Goal: Transaction & Acquisition: Purchase product/service

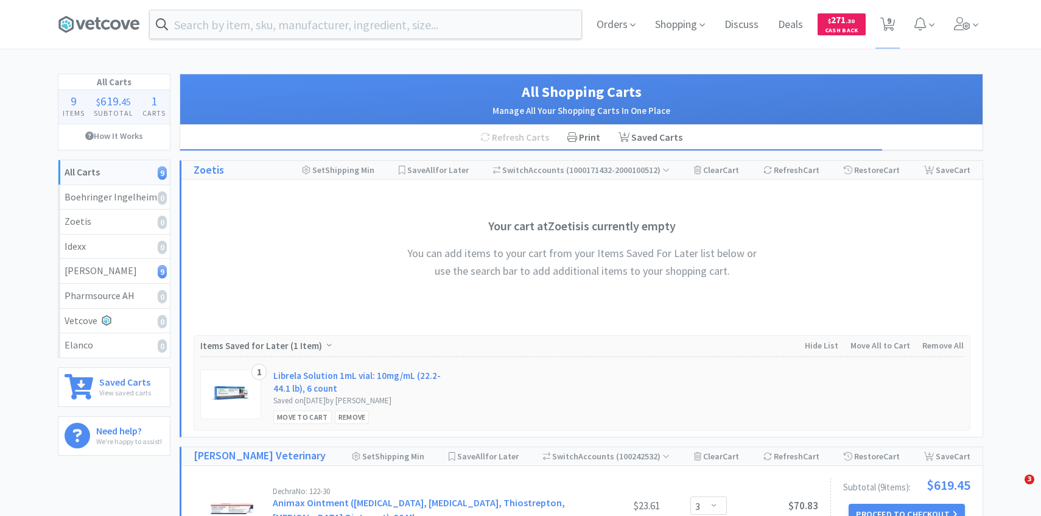
select select "3"
select select "1"
select select "2"
select select "1"
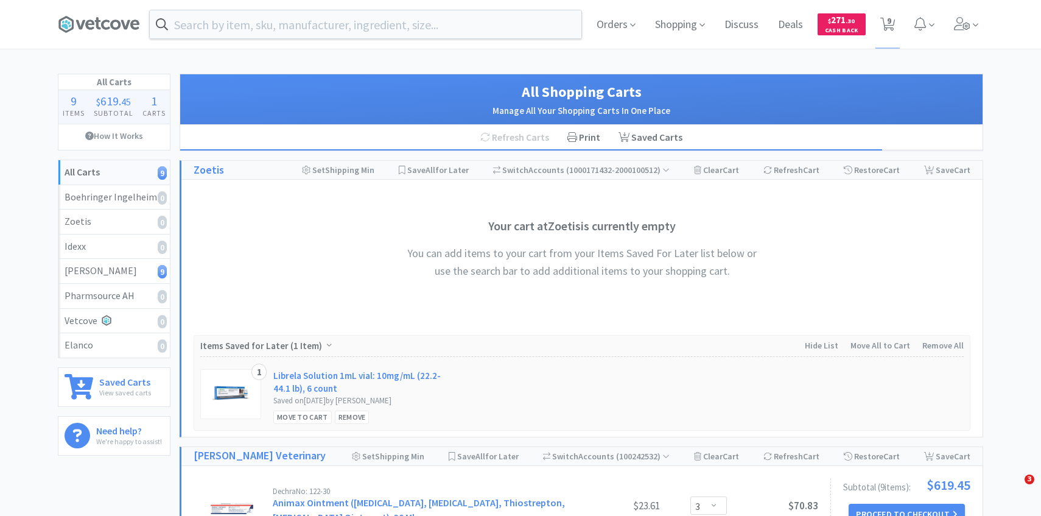
select select "1"
select select "4"
select select "1"
select select "3"
click at [958, 33] on span at bounding box center [966, 24] width 35 height 49
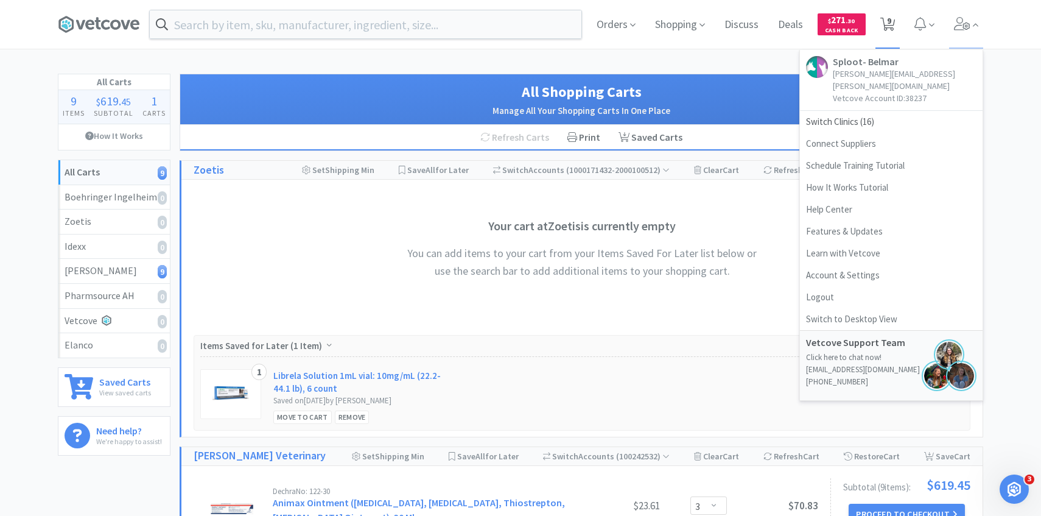
click at [887, 26] on span "9" at bounding box center [889, 20] width 4 height 49
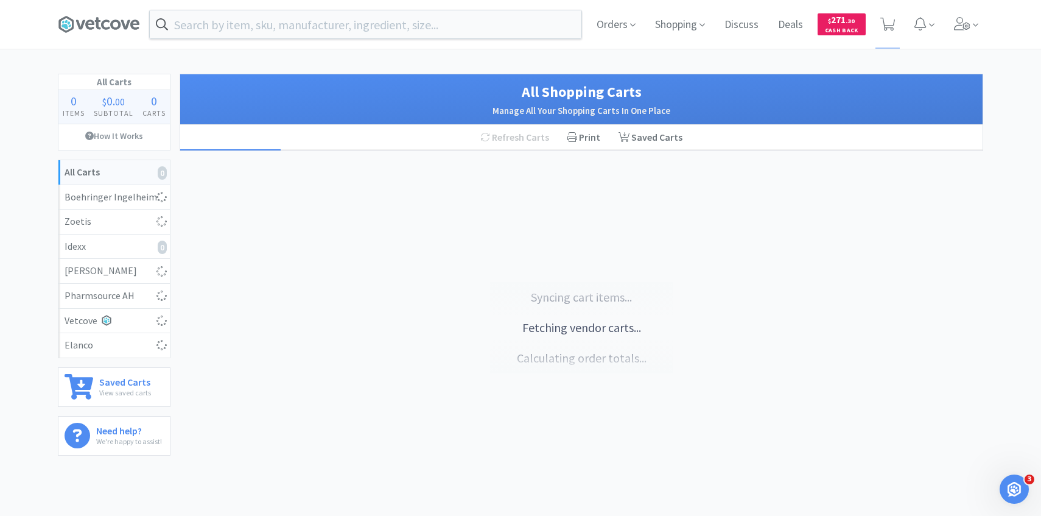
select select "3"
select select "1"
select select "2"
select select "1"
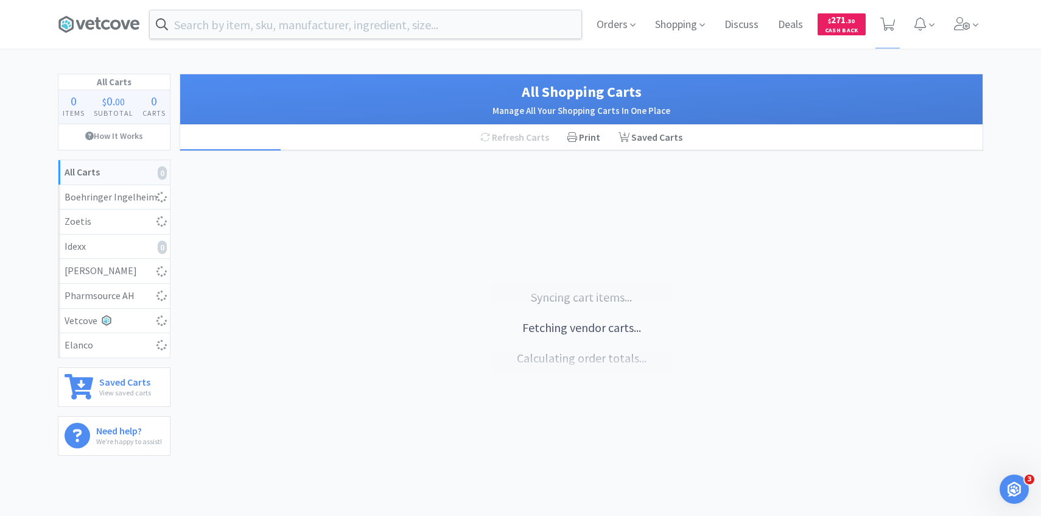
select select "1"
select select "4"
select select "1"
select select "3"
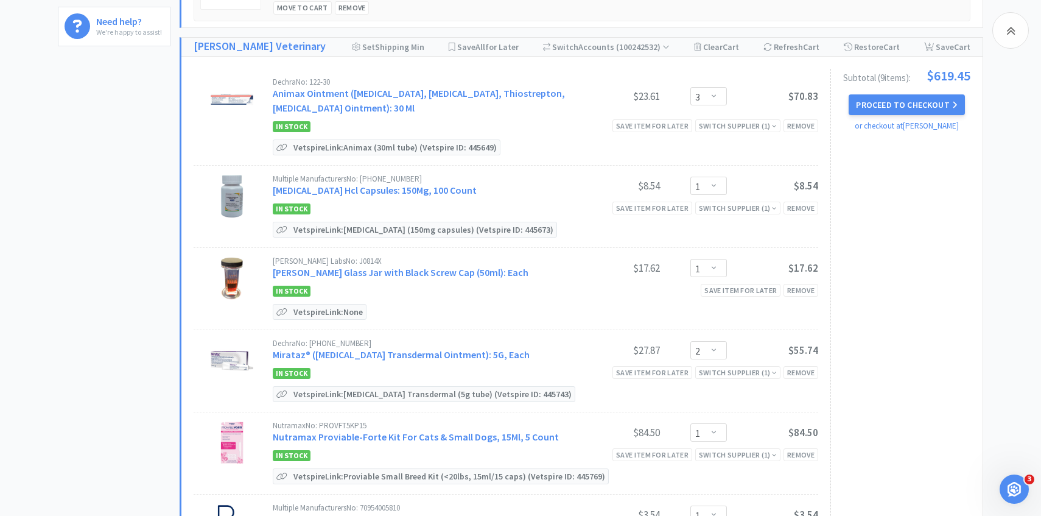
scroll to position [384, 0]
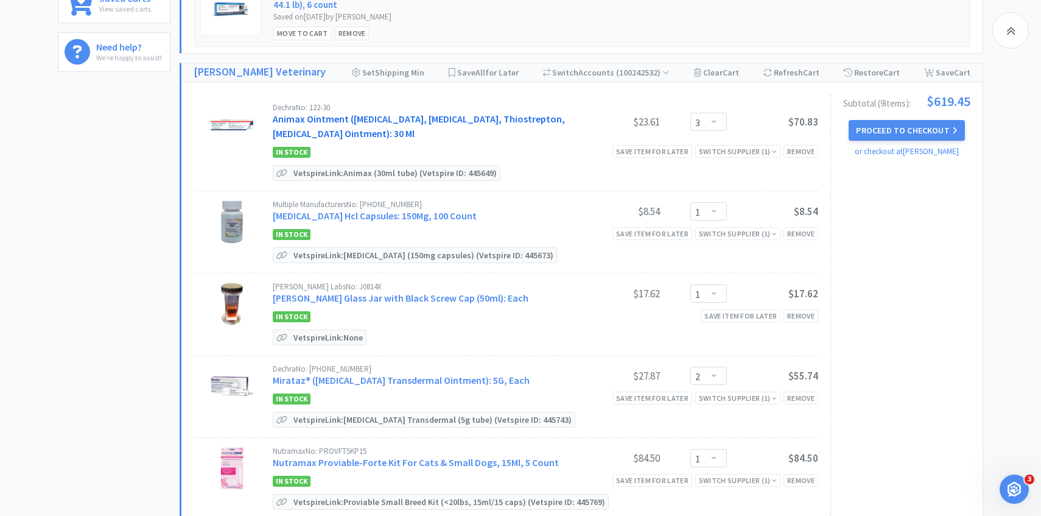
click at [353, 123] on link "Animax Ointment (Nystatin, Neomycin Sulfate, Thiostrepton, Triamcinolone Aceton…" at bounding box center [419, 126] width 292 height 27
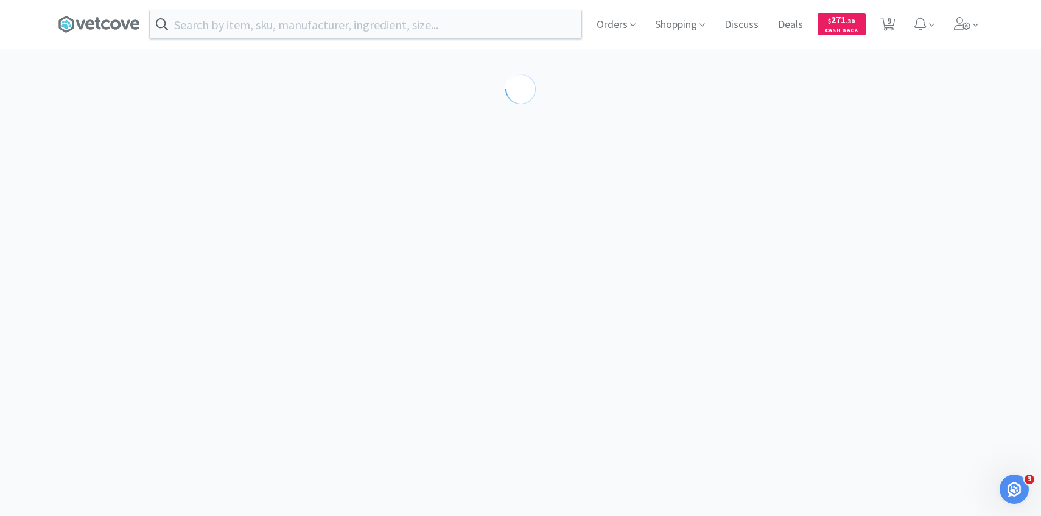
select select "194094"
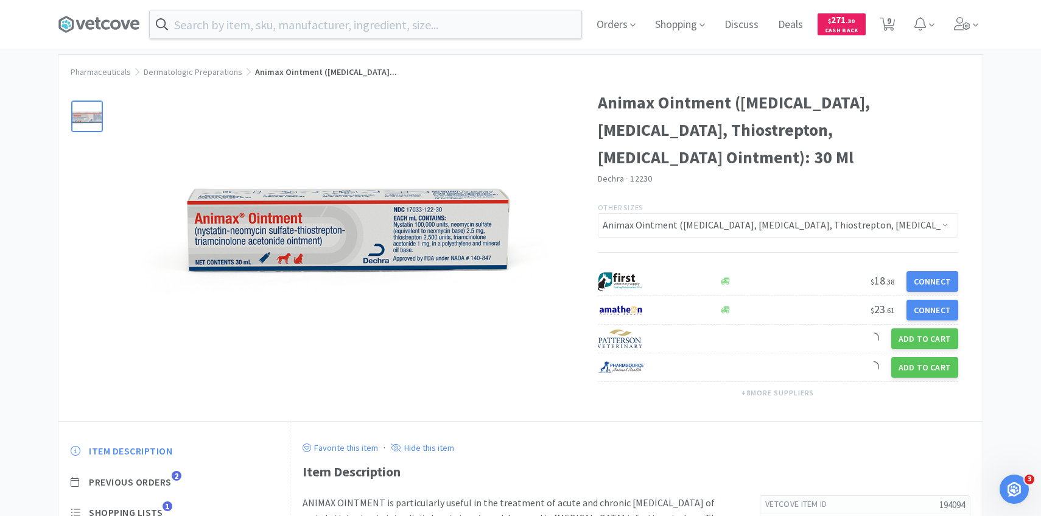
scroll to position [34, 0]
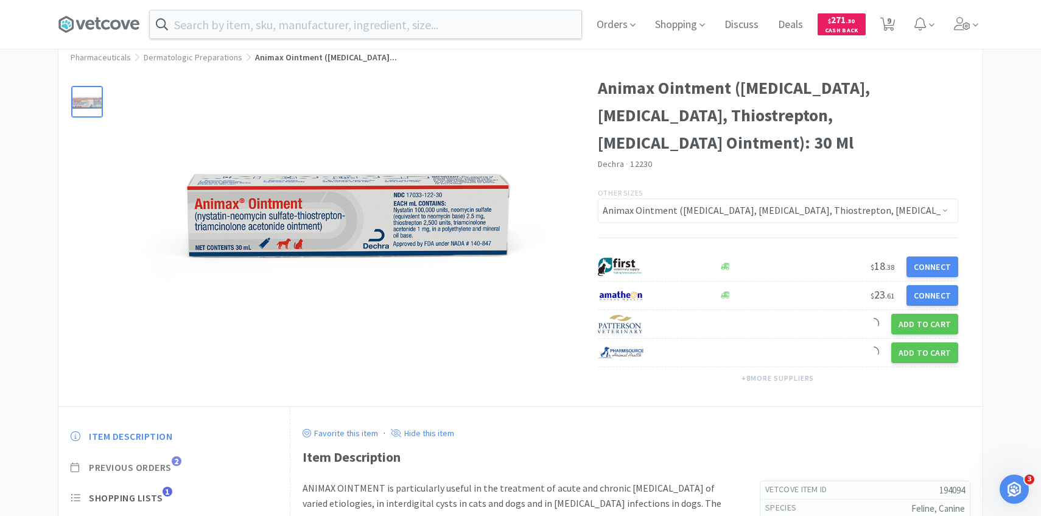
click at [164, 468] on span "Previous Orders" at bounding box center [130, 467] width 83 height 13
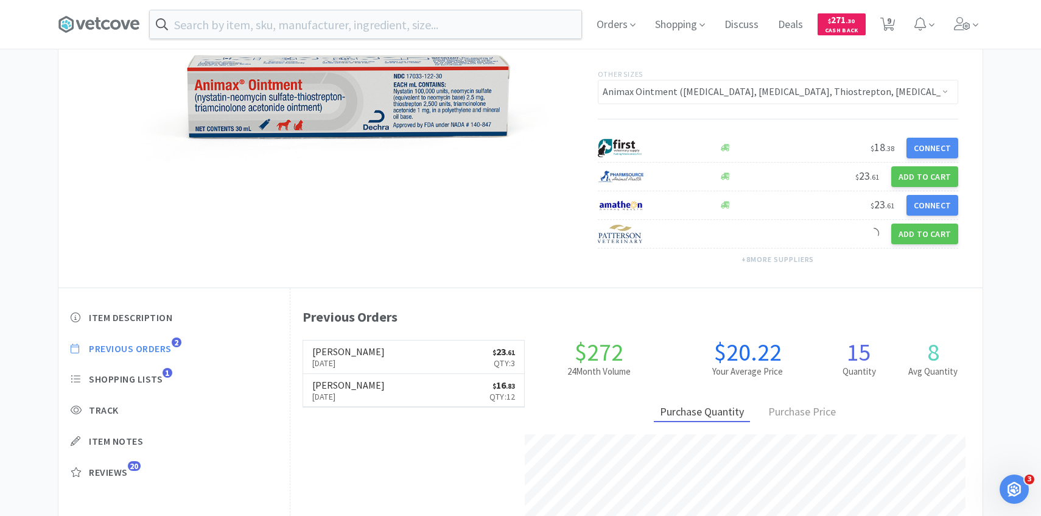
scroll to position [334, 692]
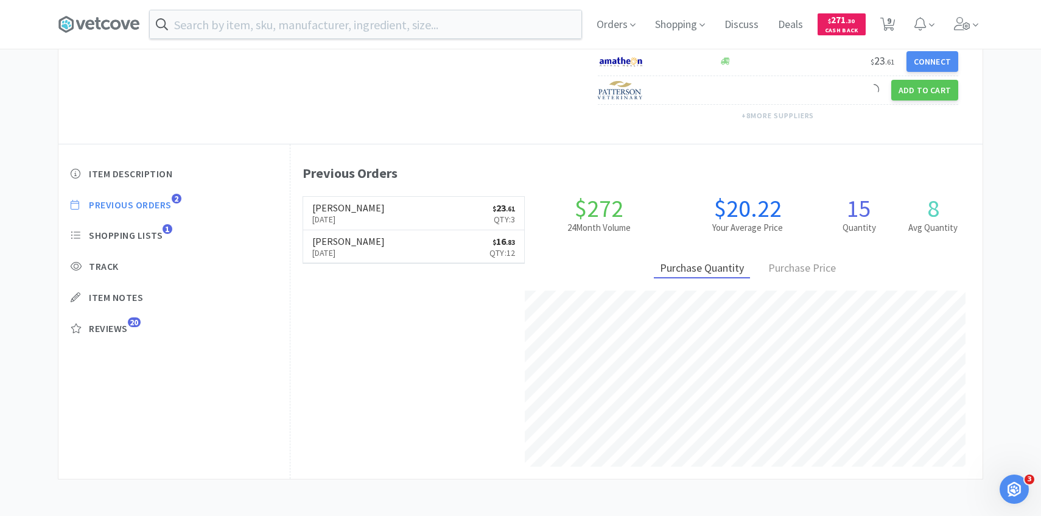
select select "3"
select select "1"
select select "2"
select select "1"
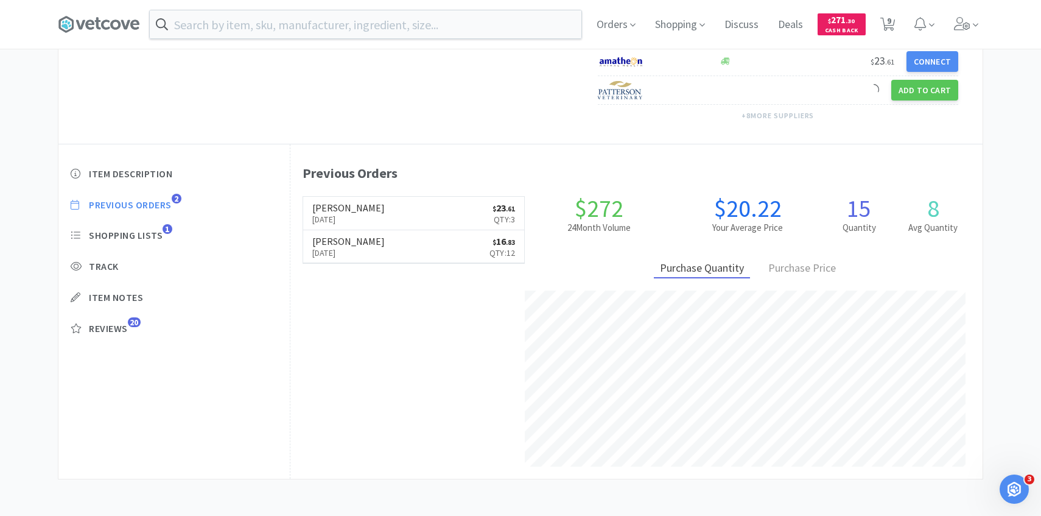
select select "1"
select select "4"
select select "1"
select select "3"
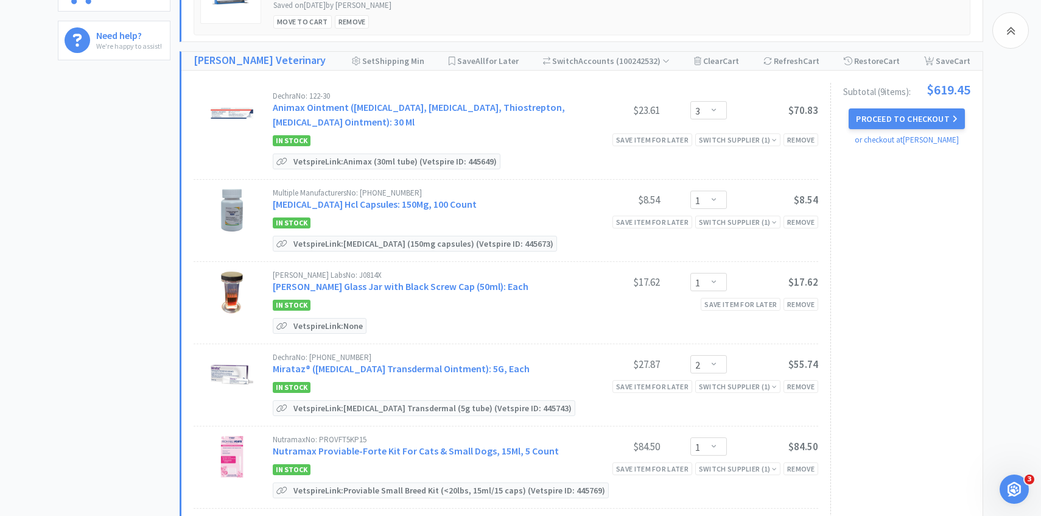
scroll to position [399, 0]
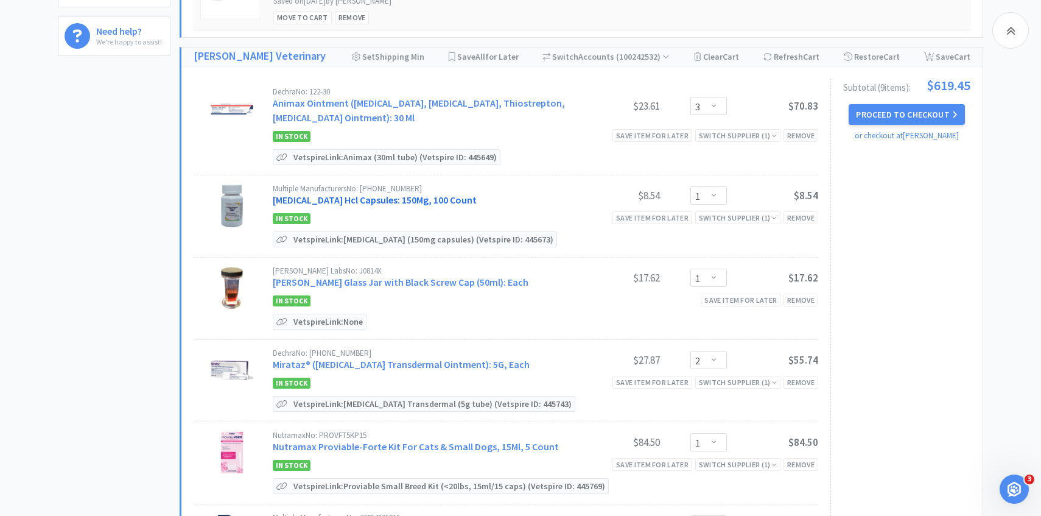
click at [399, 198] on link "Clindamycin Hcl Capsules: 150Mg, 100 Count" at bounding box center [375, 200] width 204 height 12
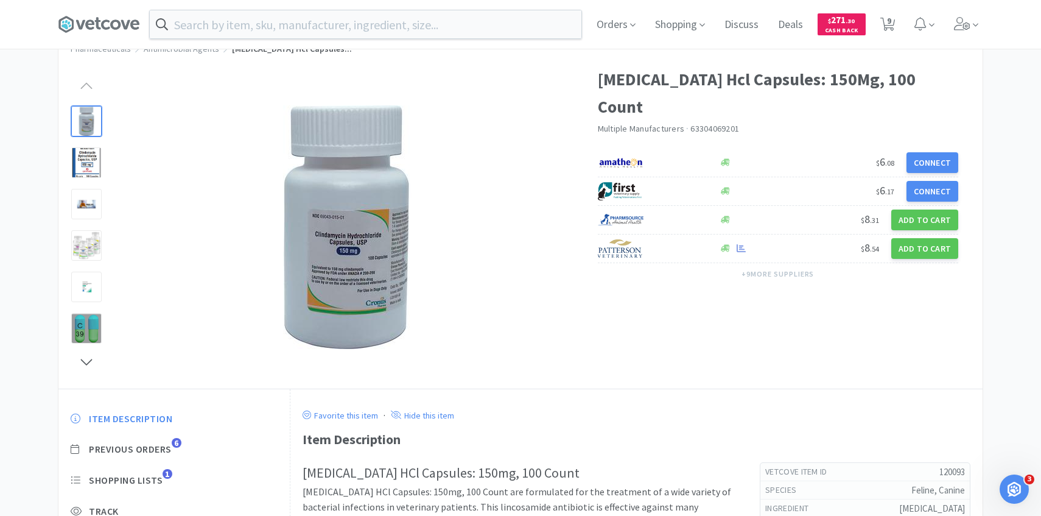
scroll to position [72, 0]
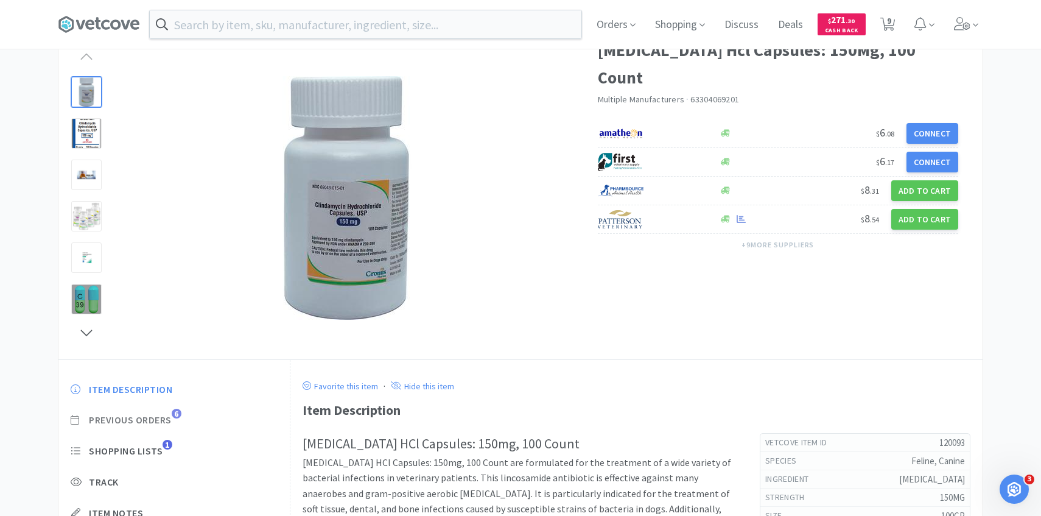
click at [163, 424] on span "Previous Orders" at bounding box center [130, 419] width 83 height 13
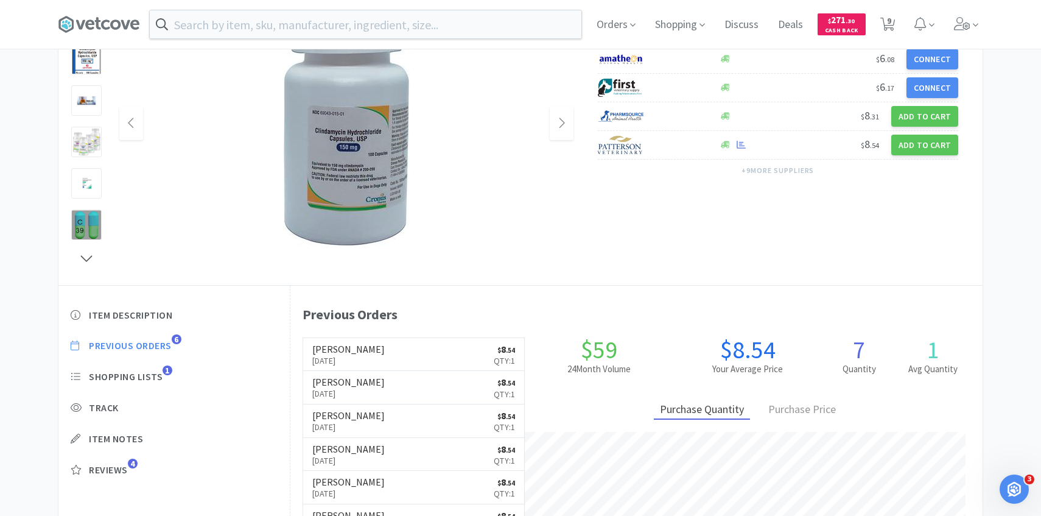
scroll to position [65, 0]
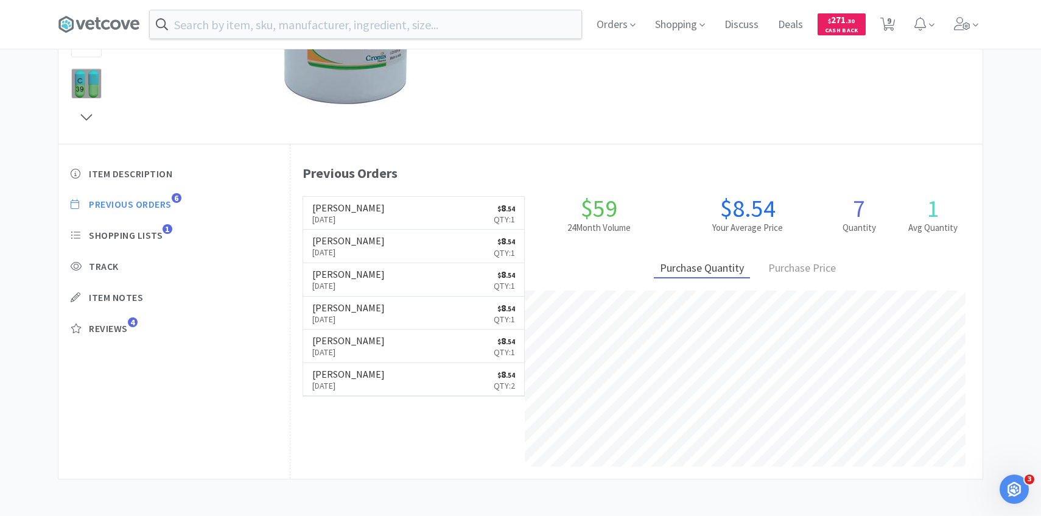
select select "3"
select select "1"
select select "2"
select select "1"
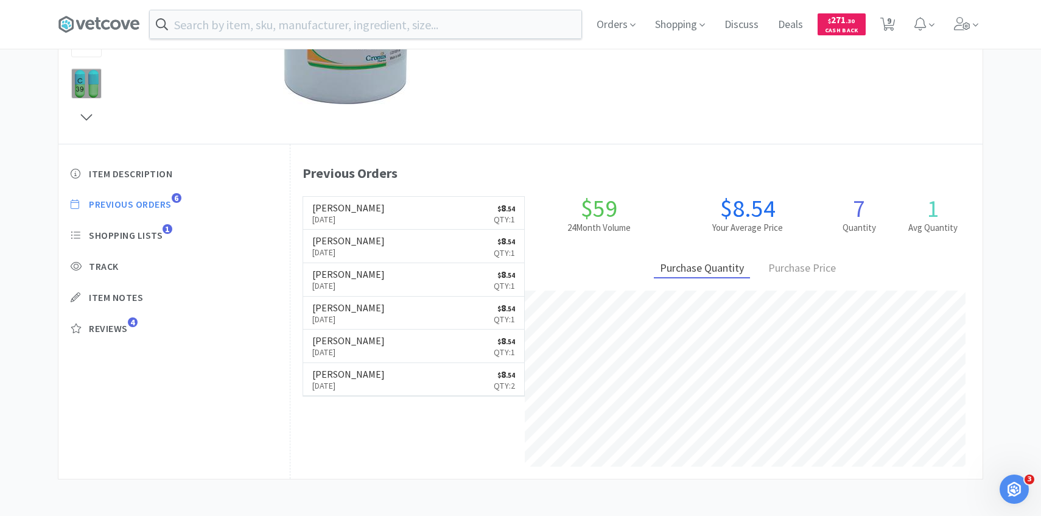
select select "1"
select select "4"
select select "1"
select select "3"
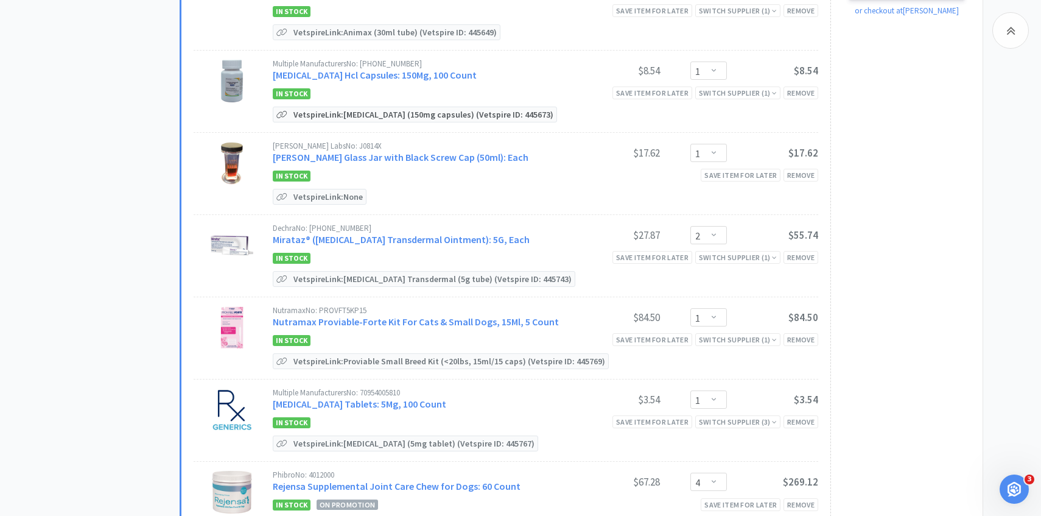
scroll to position [535, 0]
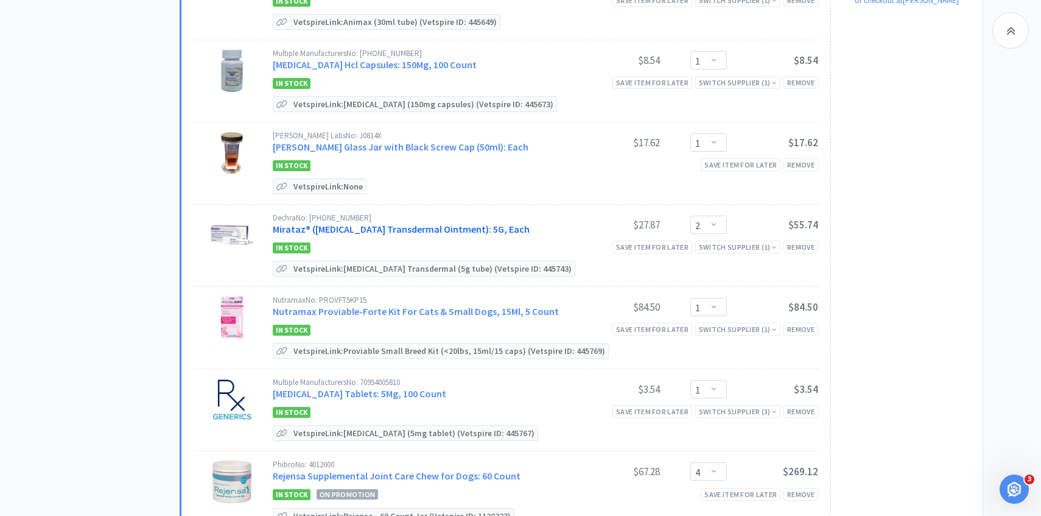
click at [361, 233] on link "Mirataz® (Mirtazapine Transdermal Ointment): 5G, Each" at bounding box center [401, 229] width 257 height 12
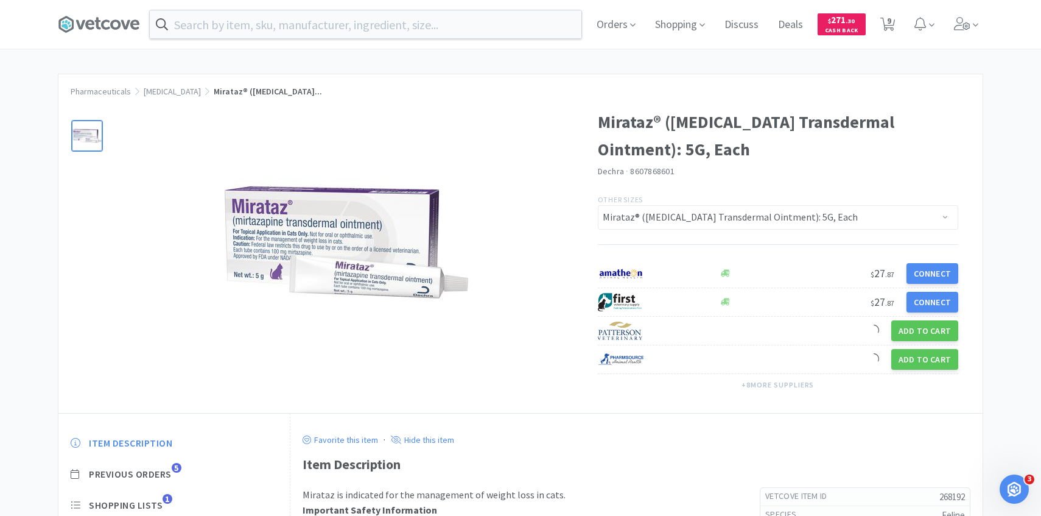
scroll to position [51, 0]
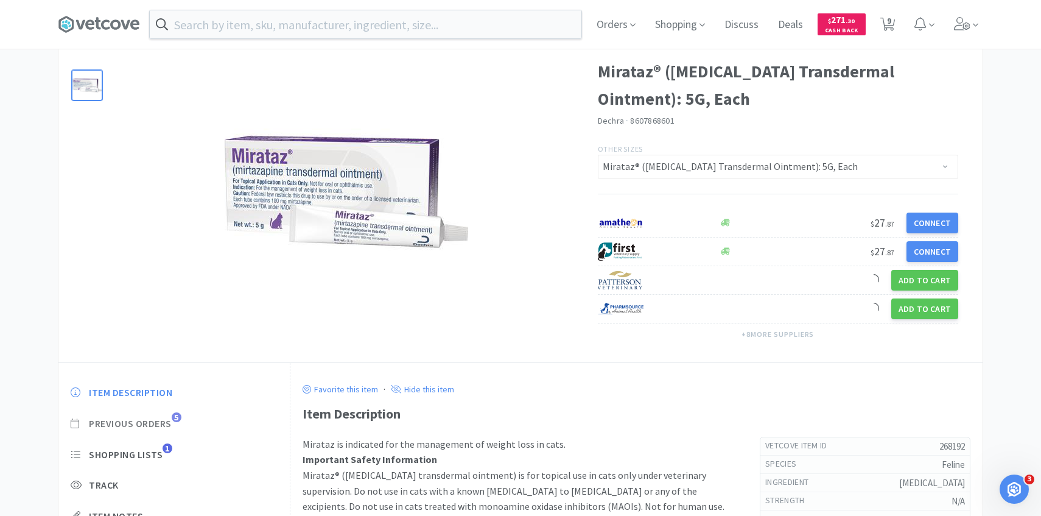
click at [166, 422] on span "Previous Orders" at bounding box center [130, 423] width 83 height 13
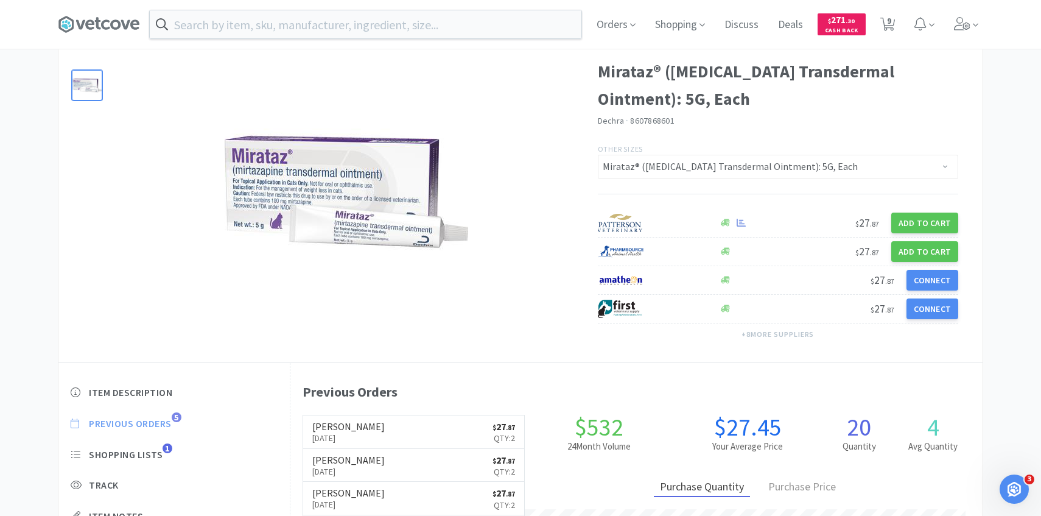
scroll to position [334, 692]
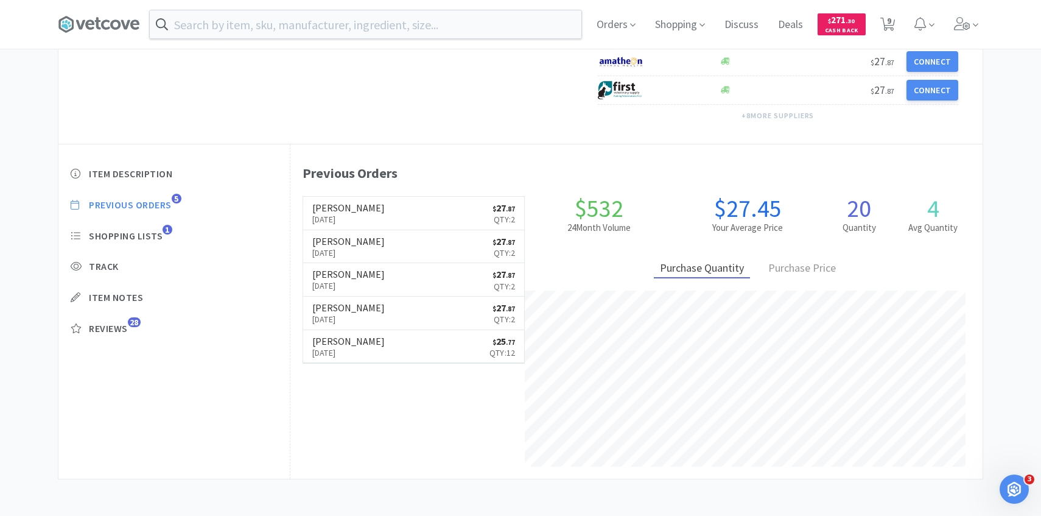
select select "3"
select select "1"
select select "2"
select select "1"
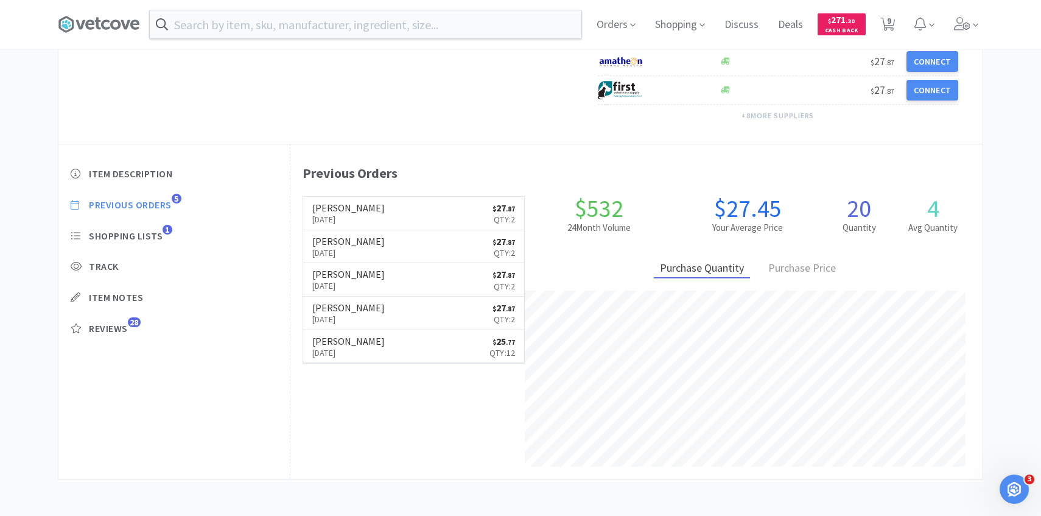
select select "1"
select select "4"
select select "1"
select select "3"
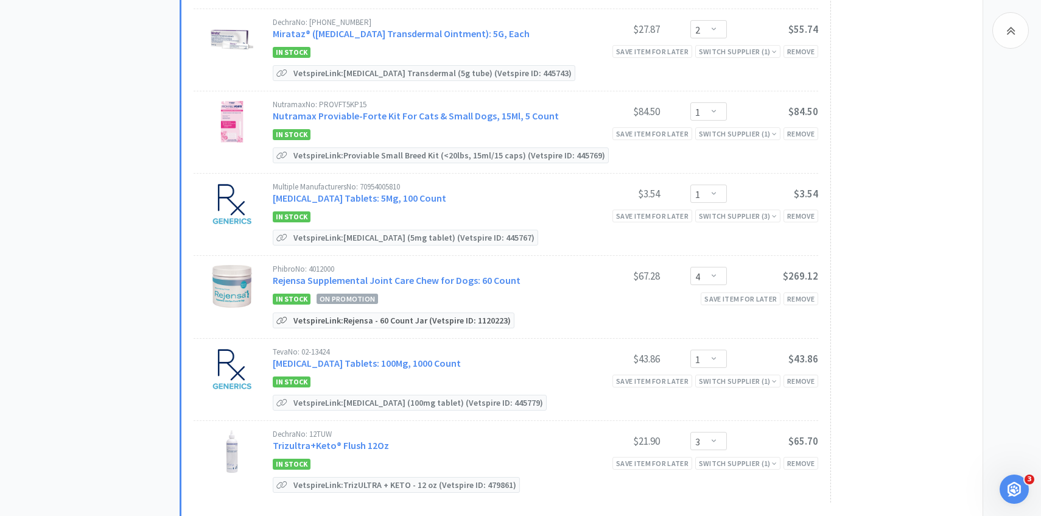
scroll to position [734, 0]
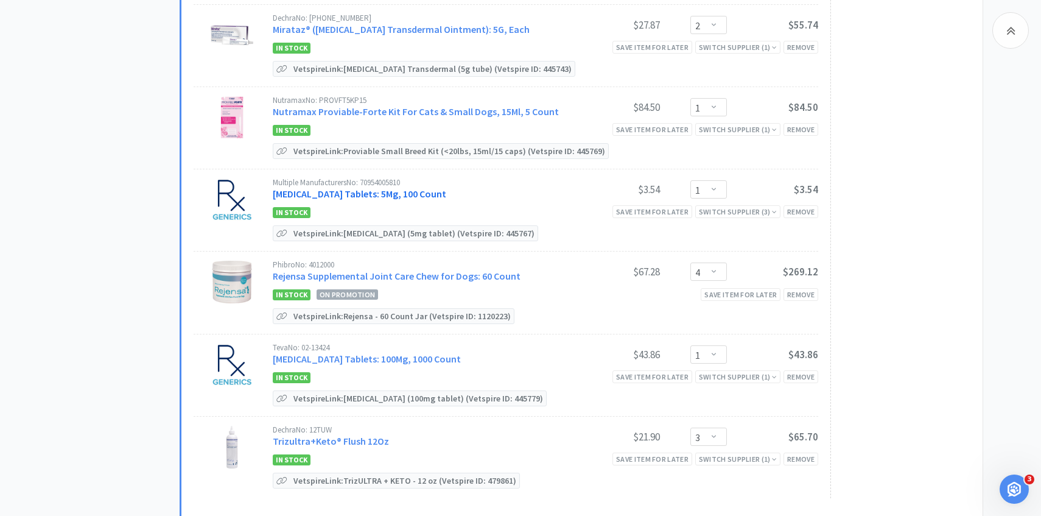
click at [408, 188] on link "Prednisone Tablets: 5Mg, 100 Count" at bounding box center [360, 194] width 174 height 12
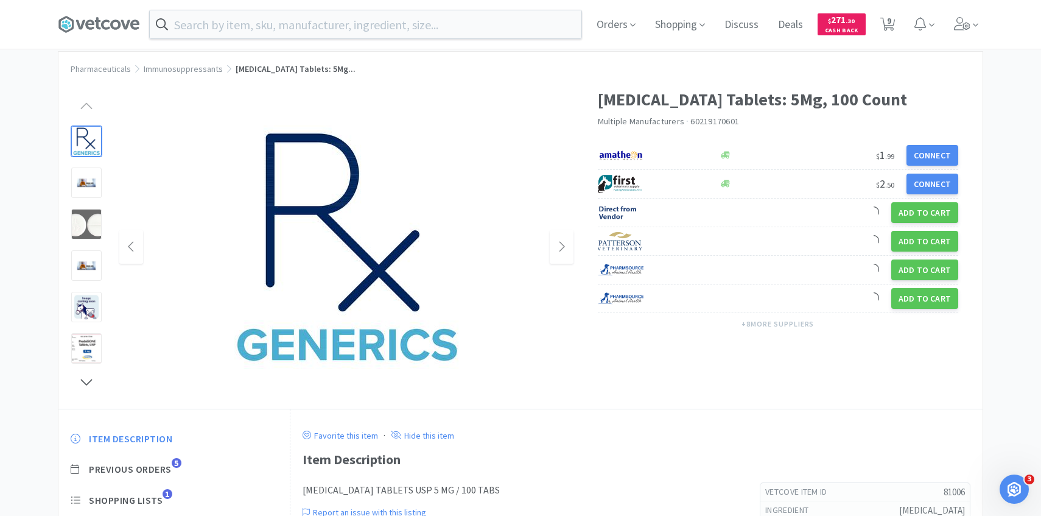
scroll to position [47, 0]
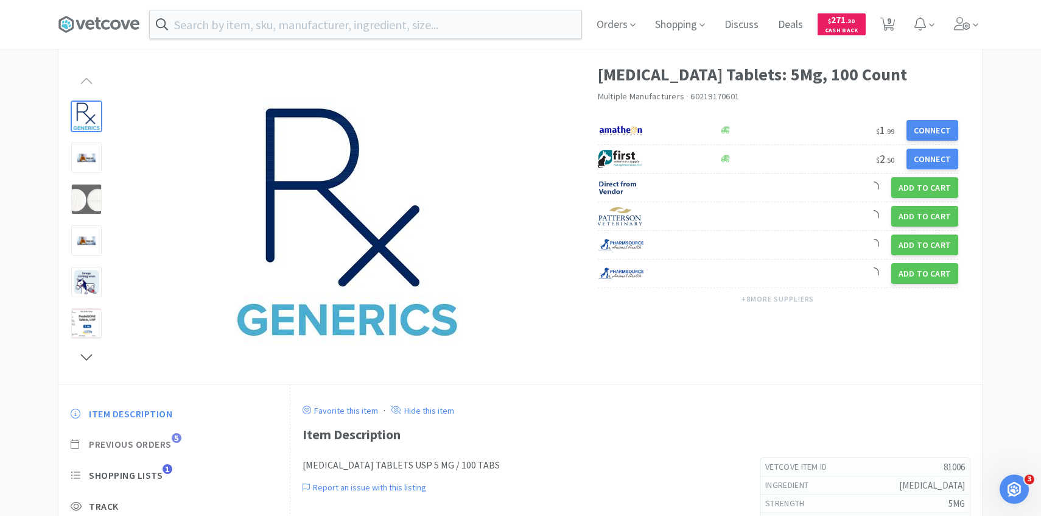
click at [169, 438] on span "Previous Orders" at bounding box center [130, 444] width 83 height 13
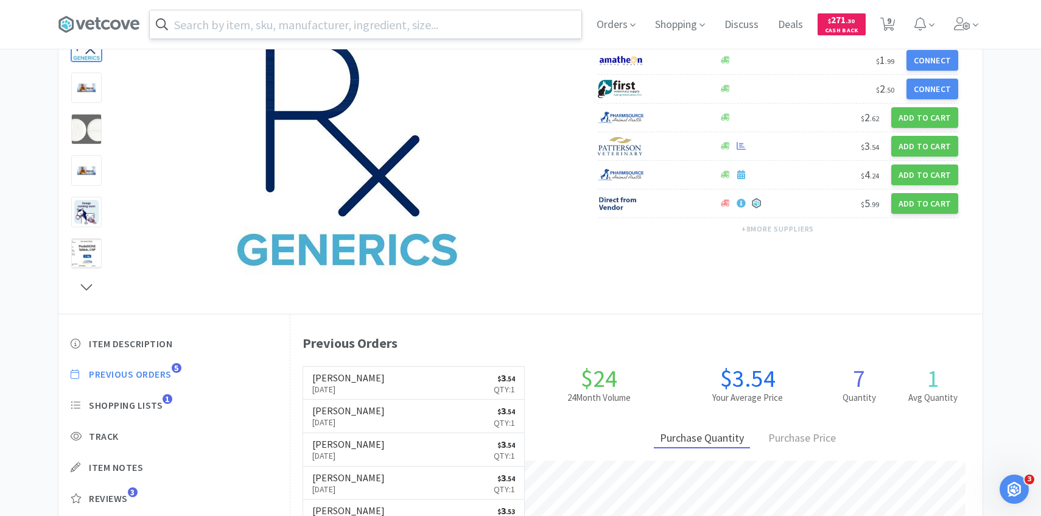
scroll to position [334, 692]
select select "3"
select select "1"
select select "2"
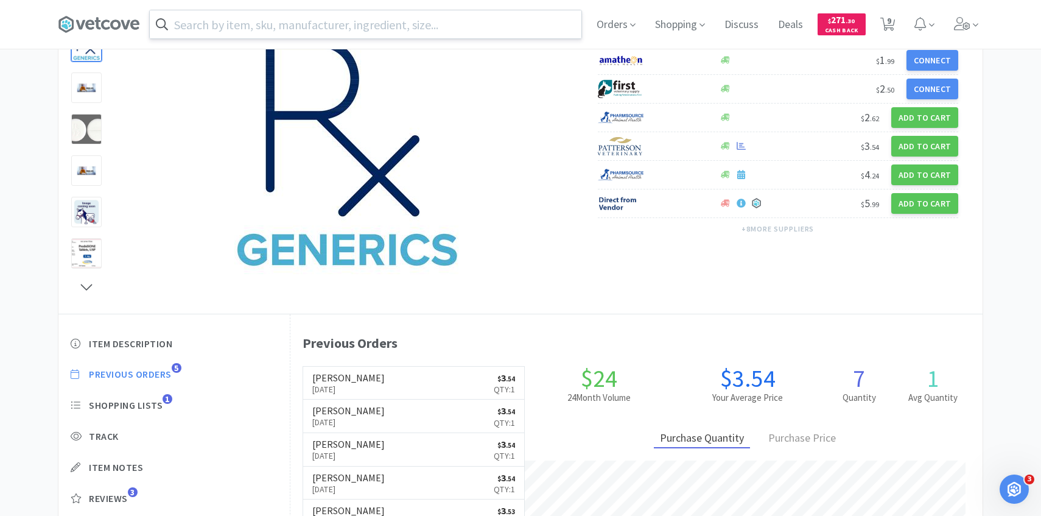
select select "1"
select select "4"
select select "1"
select select "3"
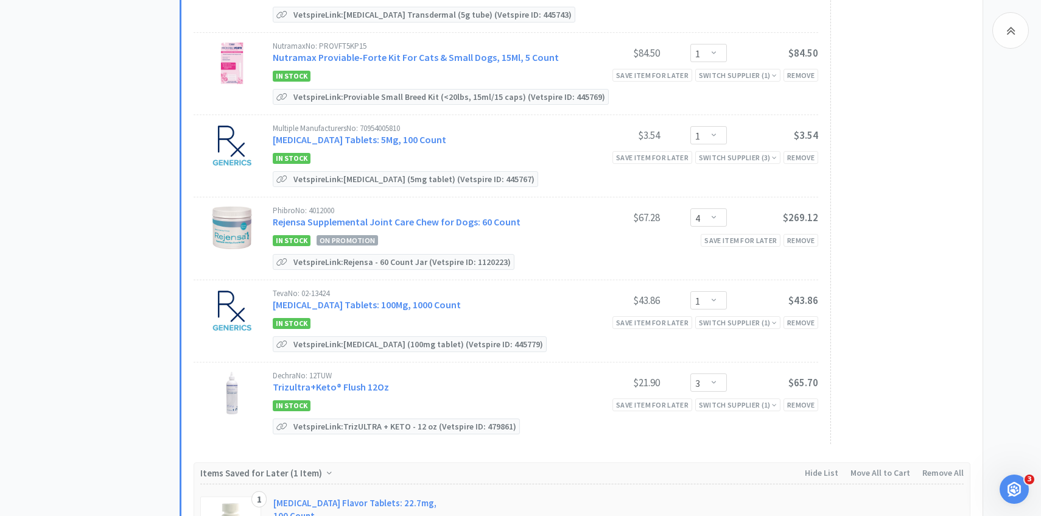
scroll to position [807, 0]
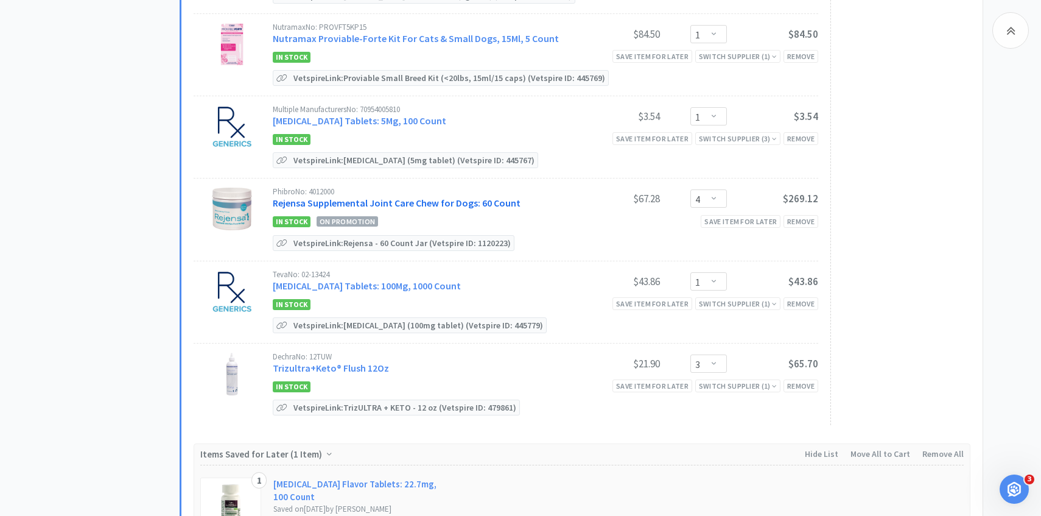
click at [405, 199] on link "Rejensa Supplemental Joint Care Chew for Dogs: 60 Count" at bounding box center [397, 203] width 248 height 12
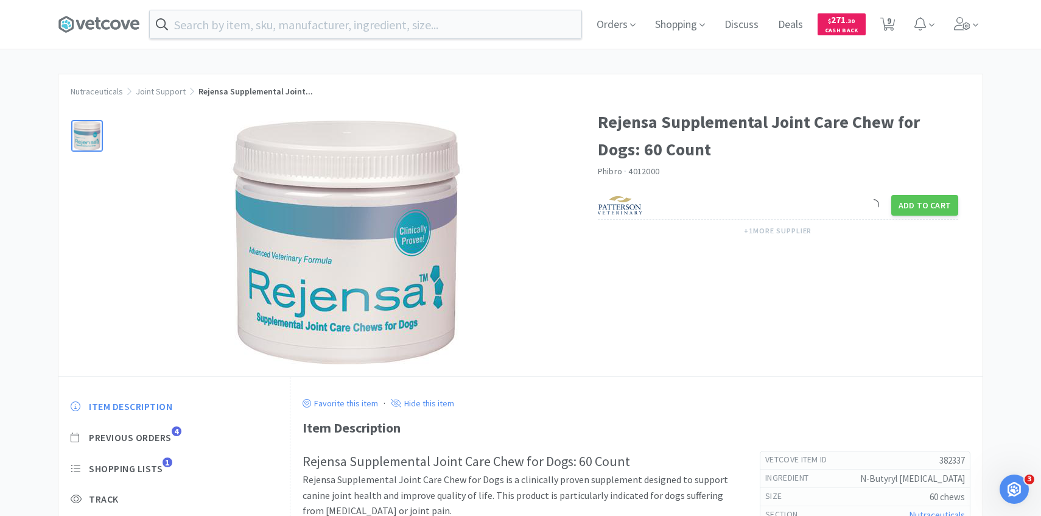
scroll to position [57, 0]
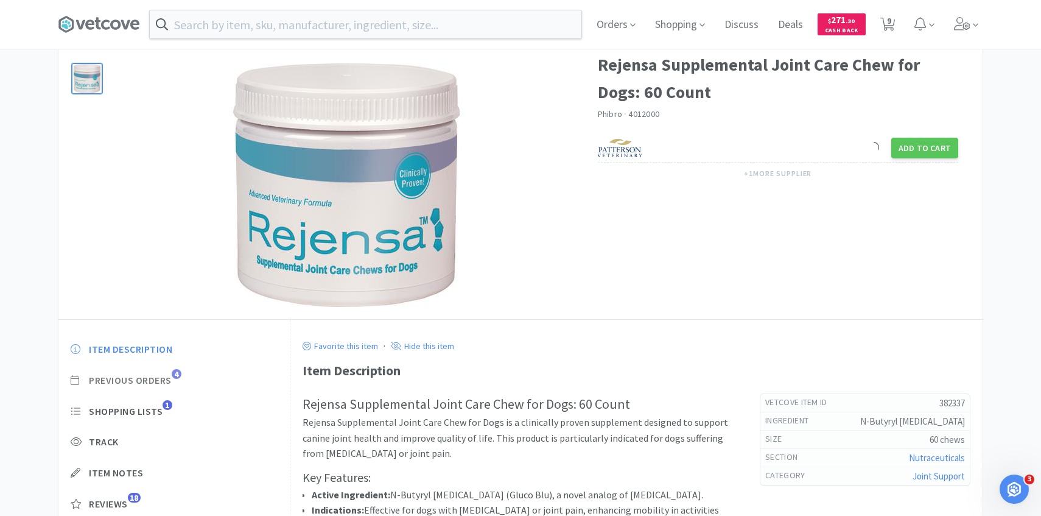
click at [170, 376] on span "Previous Orders" at bounding box center [130, 380] width 83 height 13
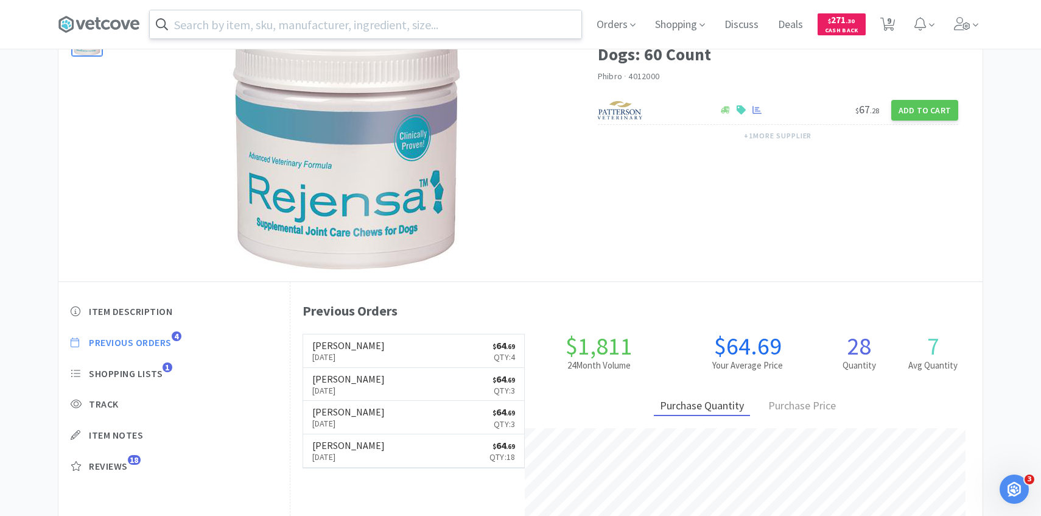
scroll to position [334, 692]
select select "3"
select select "1"
select select "2"
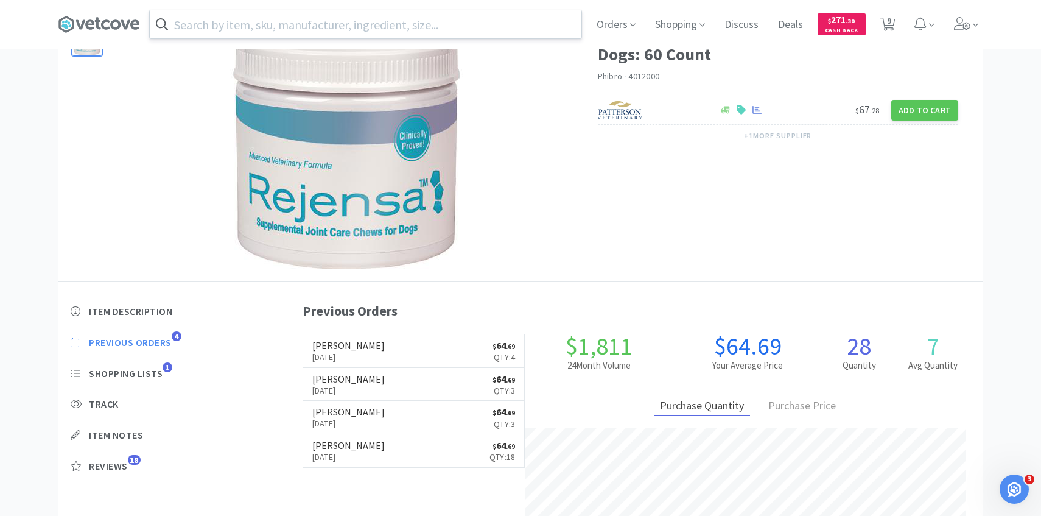
select select "1"
select select "4"
select select "1"
select select "3"
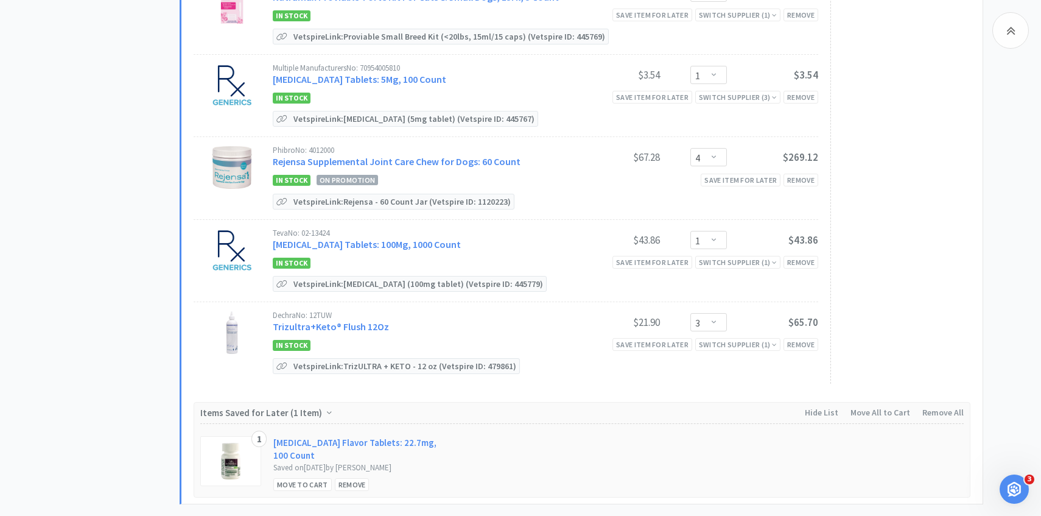
scroll to position [849, 0]
click at [350, 315] on div "Dechra No: 12TUW" at bounding box center [421, 315] width 296 height 8
click at [350, 320] on link "Trizultra+Keto® Flush 12Oz" at bounding box center [331, 326] width 116 height 12
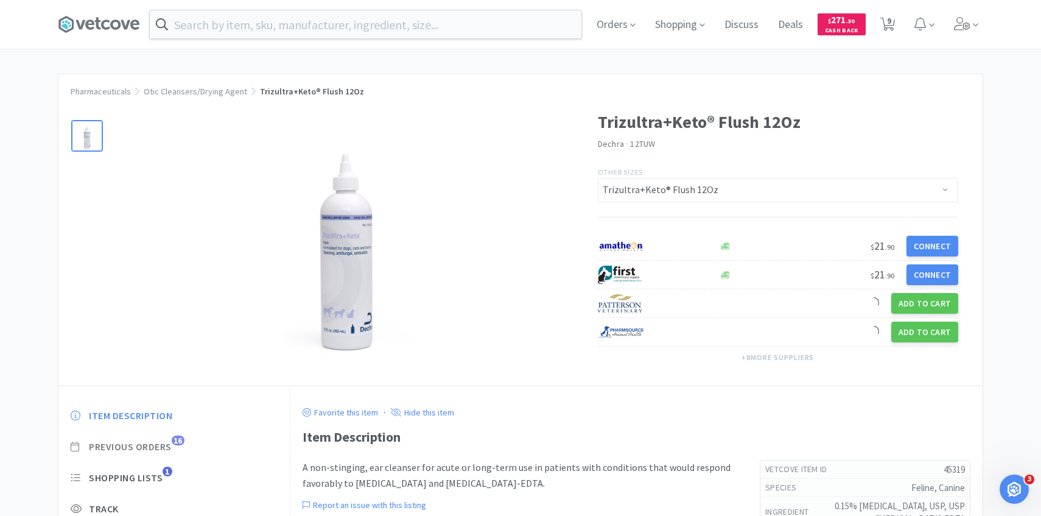
click at [176, 440] on span "16" at bounding box center [178, 440] width 13 height 10
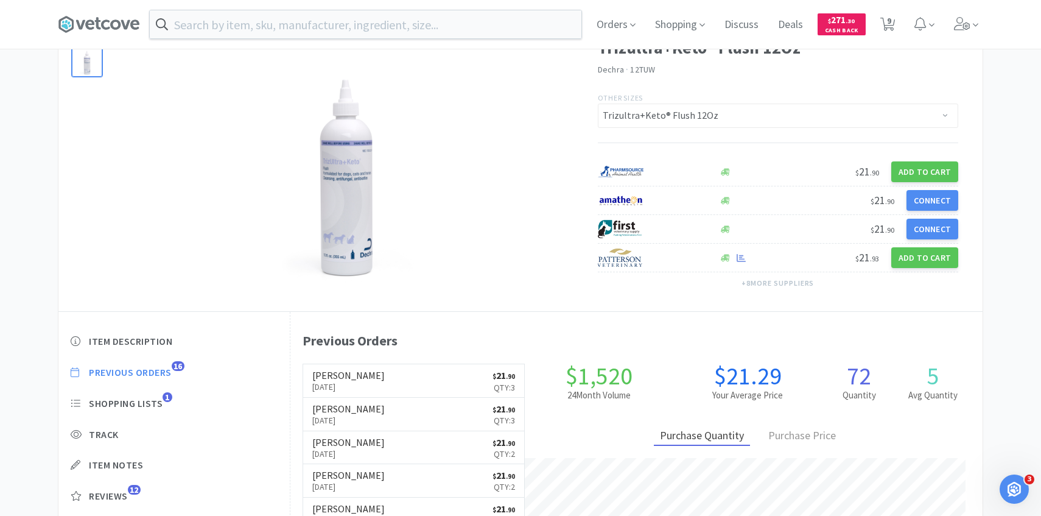
scroll to position [334, 692]
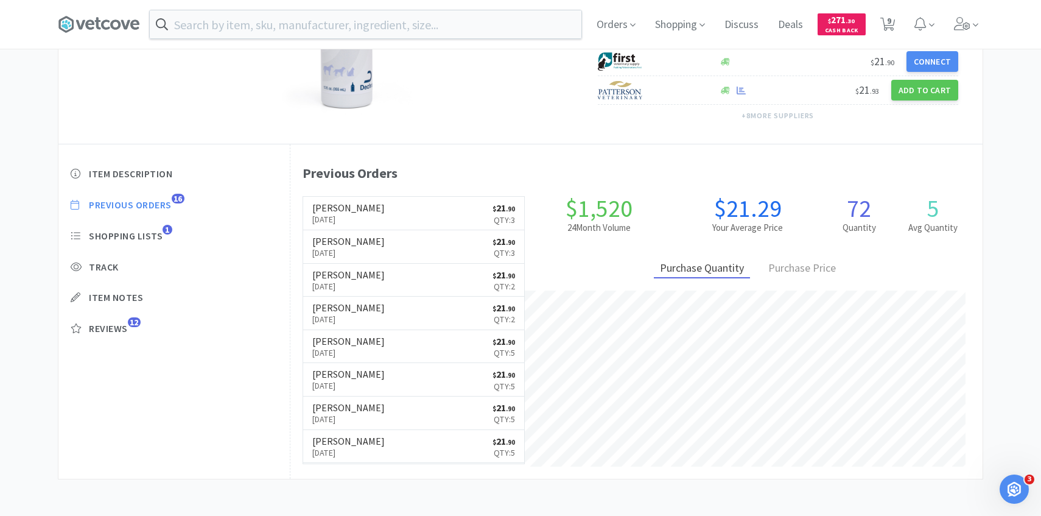
select select "3"
select select "1"
select select "2"
select select "1"
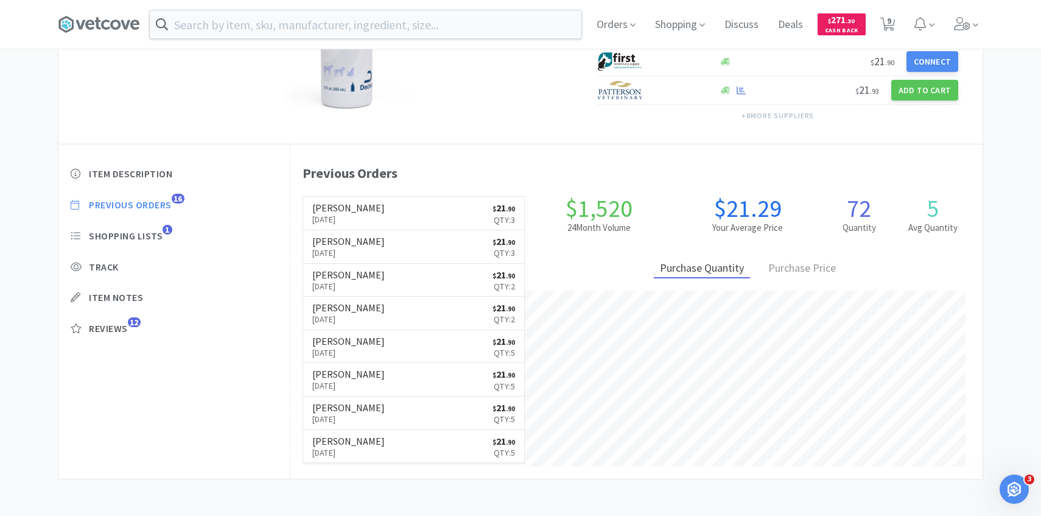
select select "1"
select select "4"
select select "1"
select select "3"
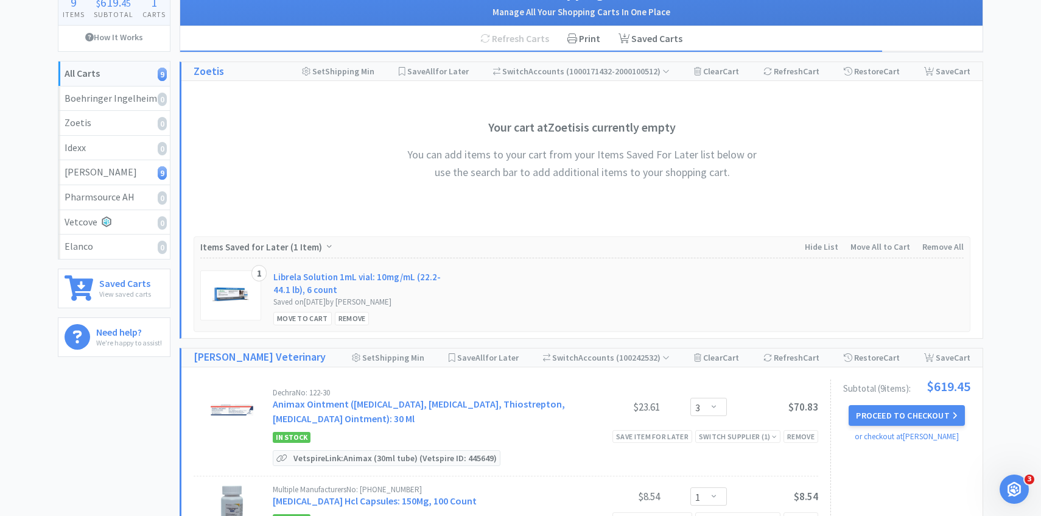
scroll to position [164, 0]
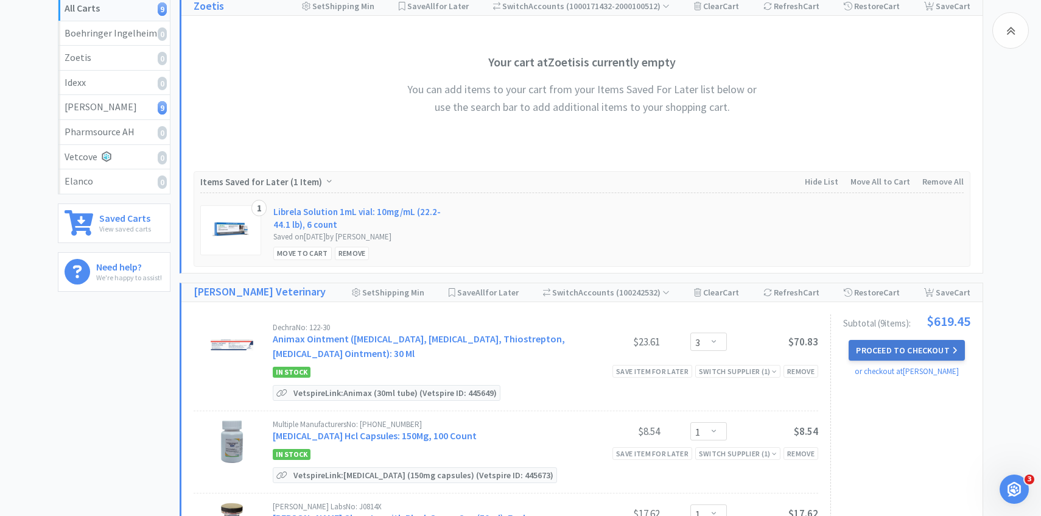
click at [913, 342] on button "Proceed to Checkout" at bounding box center [907, 350] width 116 height 21
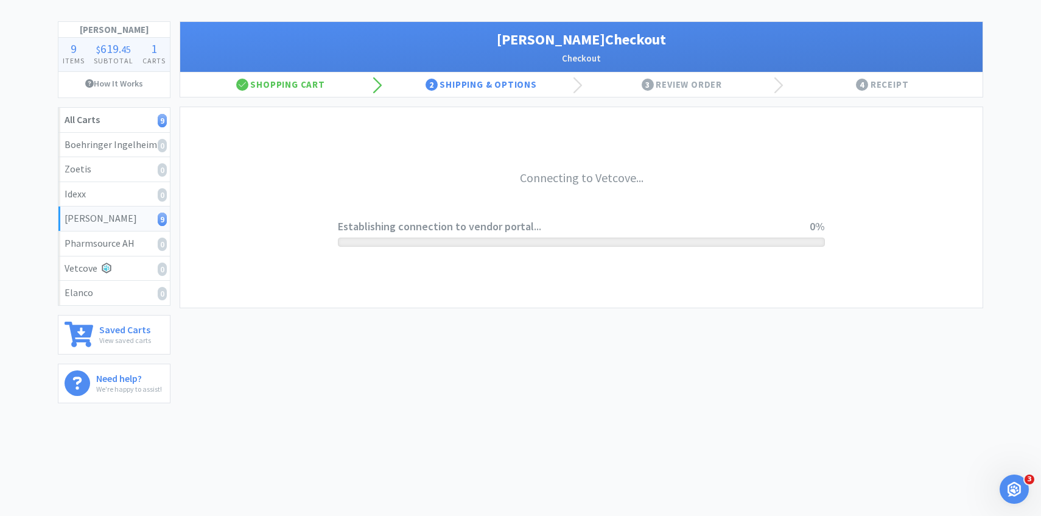
scroll to position [52, 0]
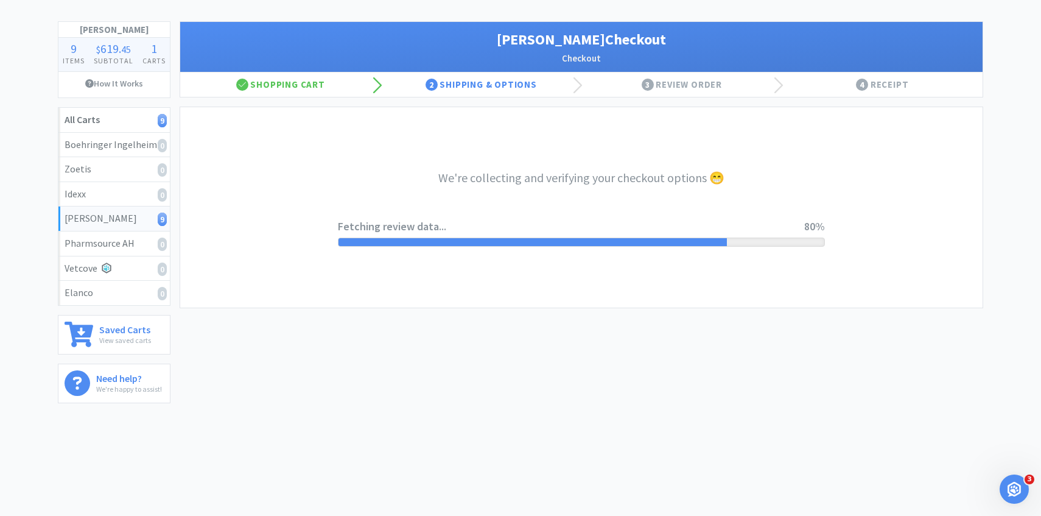
select select "1"
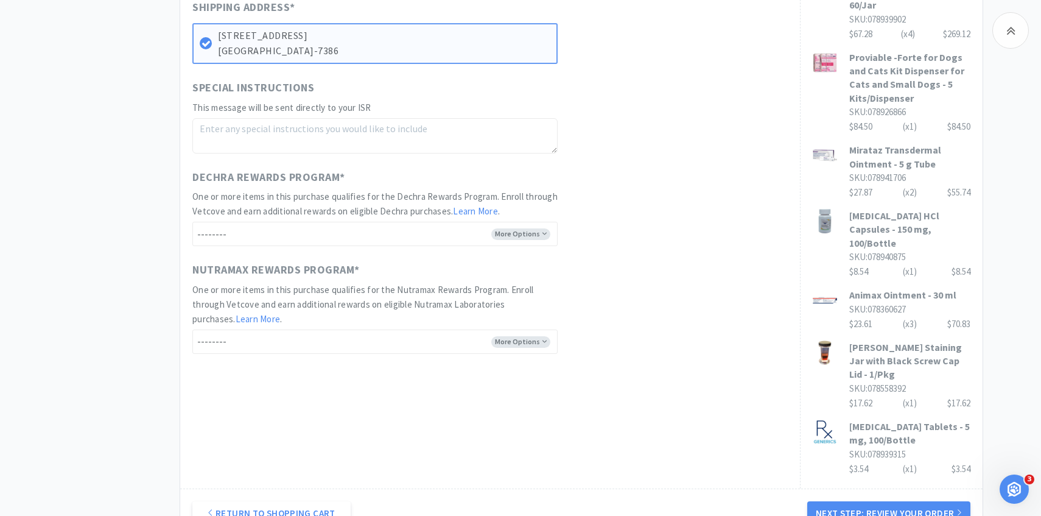
scroll to position [574, 0]
click at [297, 234] on select "-------- Enroll me in the Dechra Rewards Program No thank you" at bounding box center [374, 233] width 365 height 24
select select "No"
click at [192, 221] on select "-------- Enroll me in the Dechra Rewards Program No thank you" at bounding box center [374, 233] width 365 height 24
click at [274, 323] on h2 "One or more items in this purchase qualifies for the Nutramax Rewards Program. …" at bounding box center [374, 304] width 365 height 44
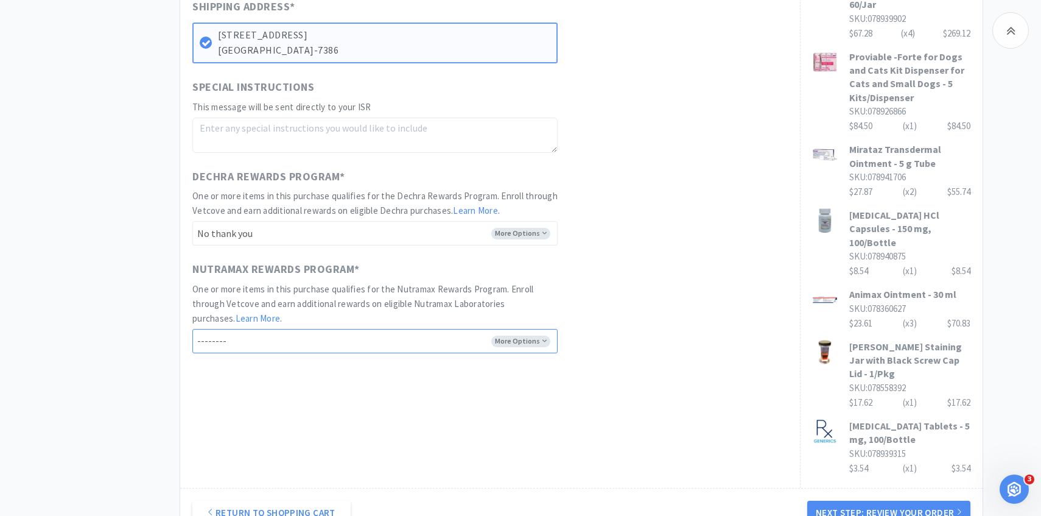
click at [272, 342] on select "-------- Enroll me in the Nutramax Rewards Program No thank you" at bounding box center [374, 341] width 365 height 24
select select "Yes"
click at [192, 329] on select "-------- Enroll me in the Nutramax Rewards Program No thank you" at bounding box center [374, 341] width 365 height 24
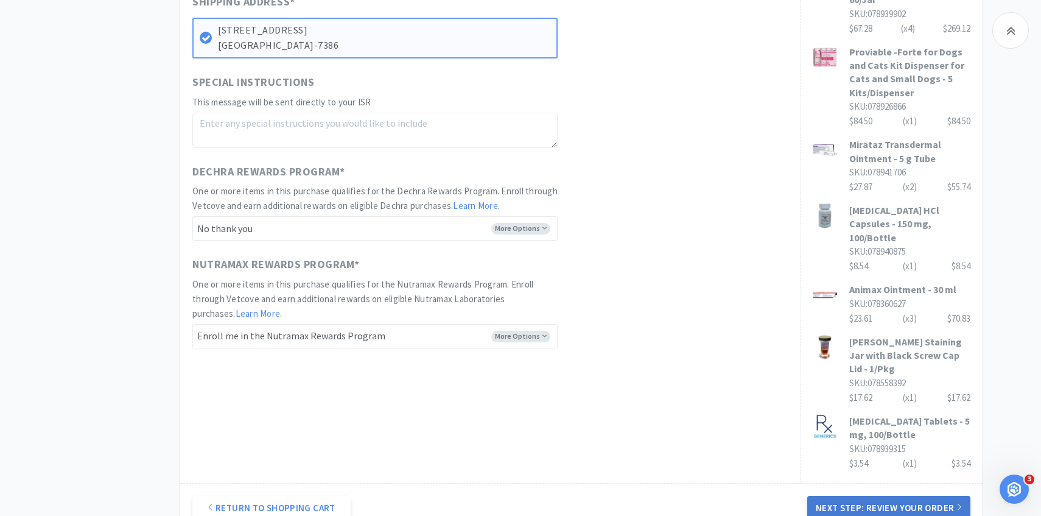
click at [834, 496] on button "Next Step: Review Your Order" at bounding box center [888, 508] width 163 height 24
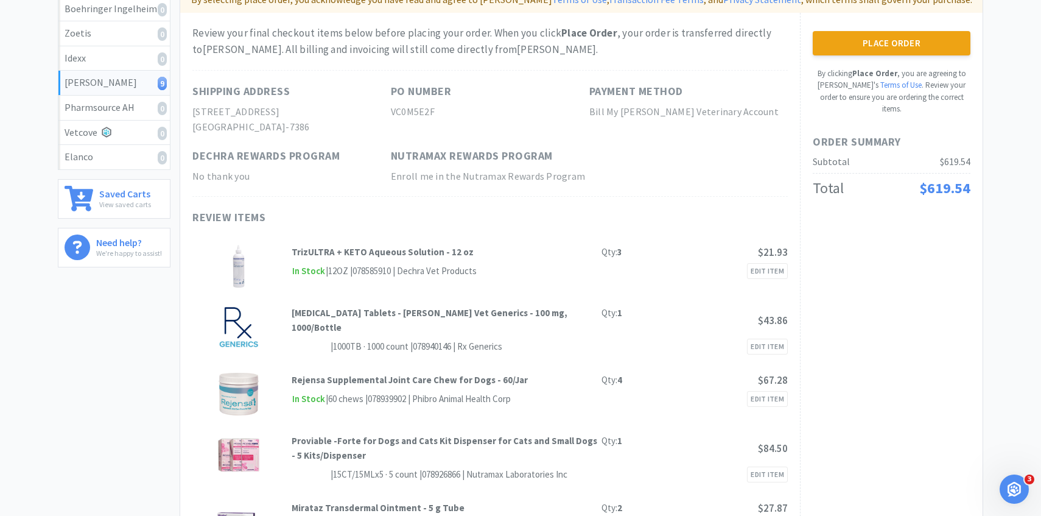
scroll to position [0, 0]
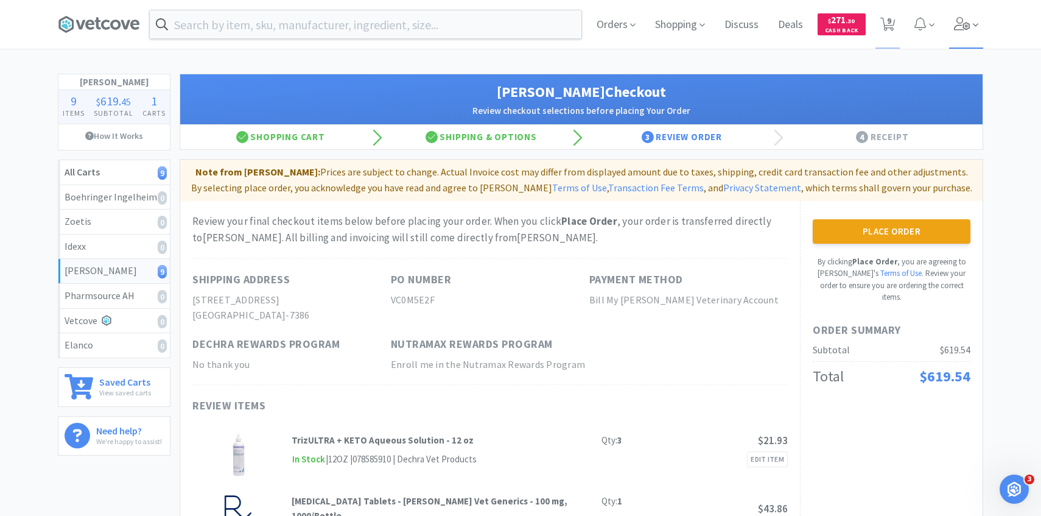
click at [982, 22] on span at bounding box center [966, 24] width 35 height 49
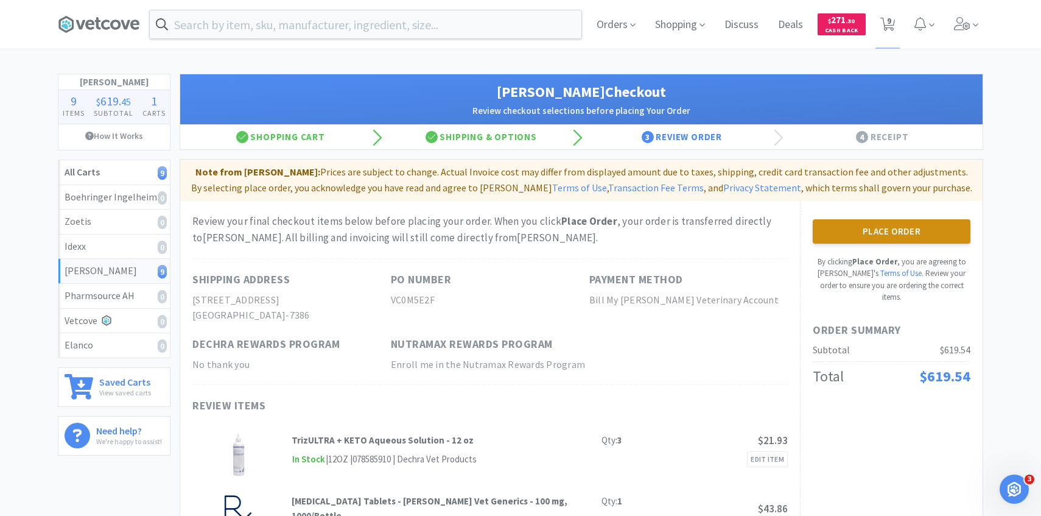
click at [876, 241] on button "Place Order" at bounding box center [892, 231] width 158 height 24
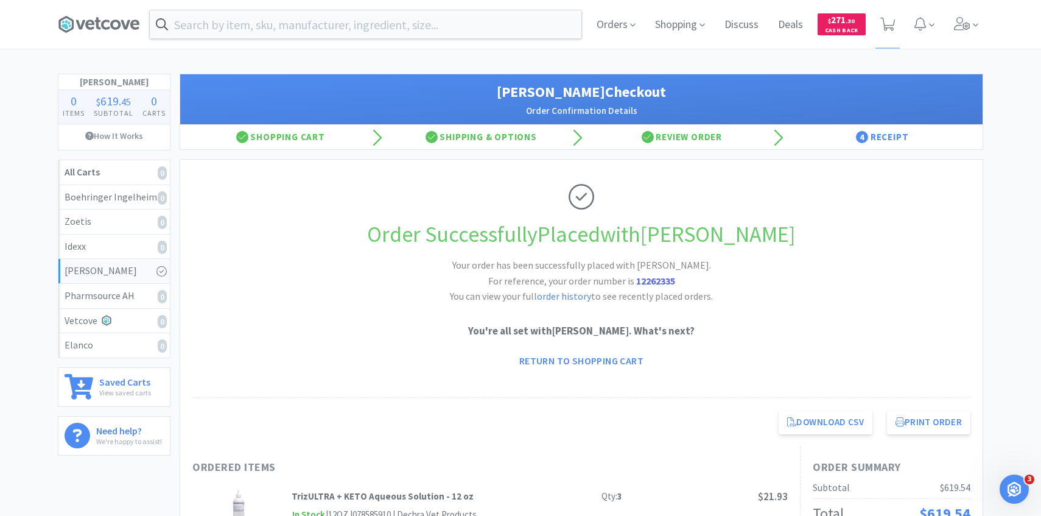
click at [941, 27] on div "Orders Shopping Discuss Discuss Deals Deals $ 271 . 30 Cash Back" at bounding box center [785, 24] width 396 height 49
click at [954, 39] on span at bounding box center [966, 24] width 35 height 49
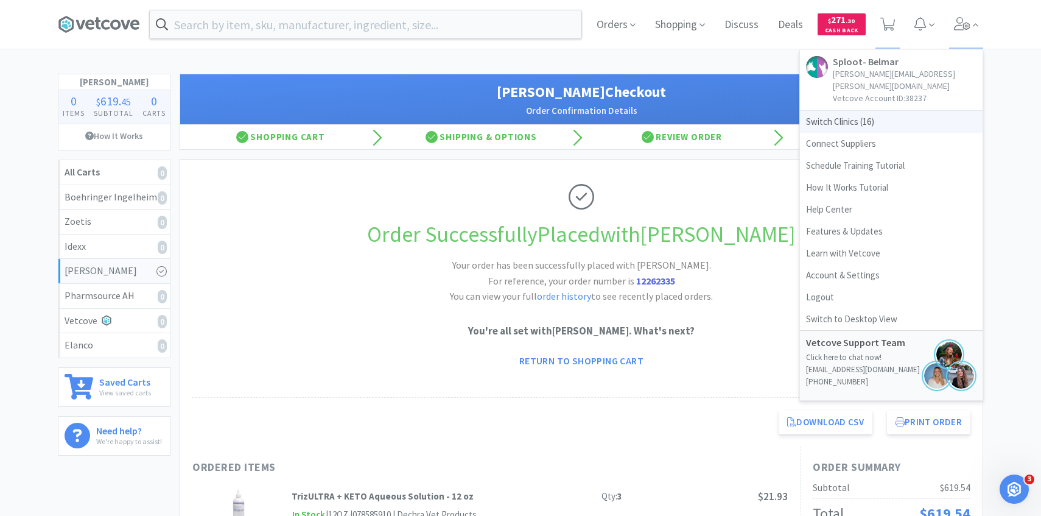
click at [864, 111] on span "Switch Clinics ( 16 )" at bounding box center [891, 122] width 183 height 22
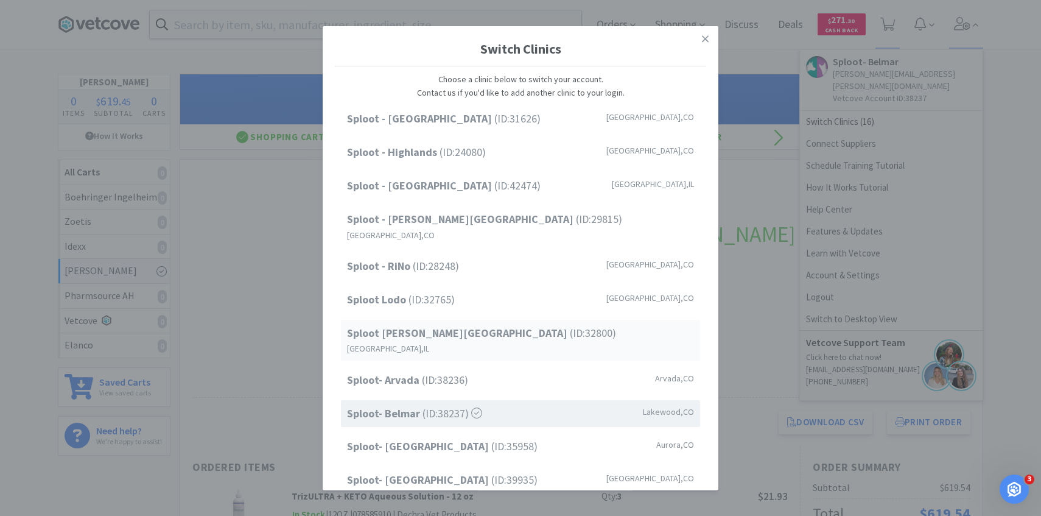
scroll to position [155, 0]
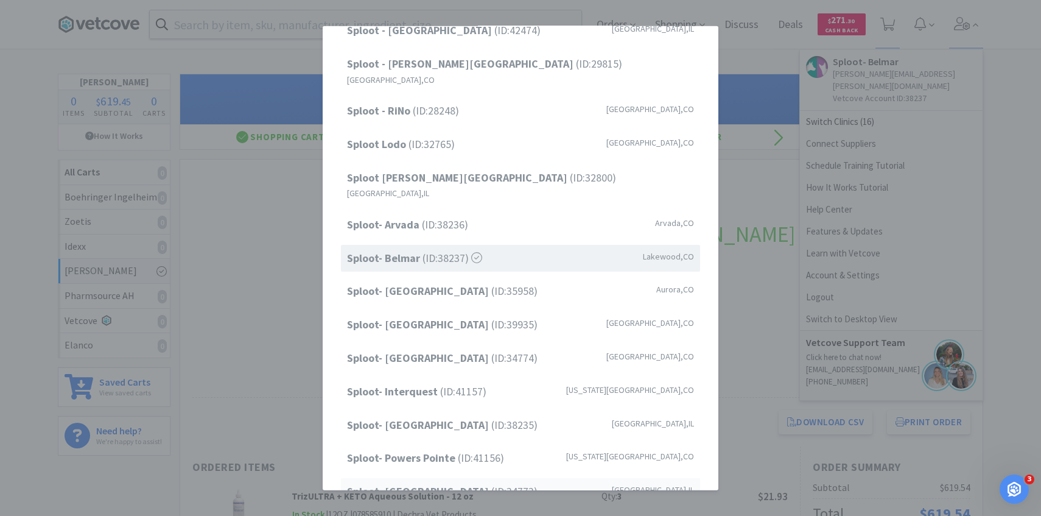
click at [440, 484] on strong "Sploot- [GEOGRAPHIC_DATA]" at bounding box center [419, 491] width 144 height 14
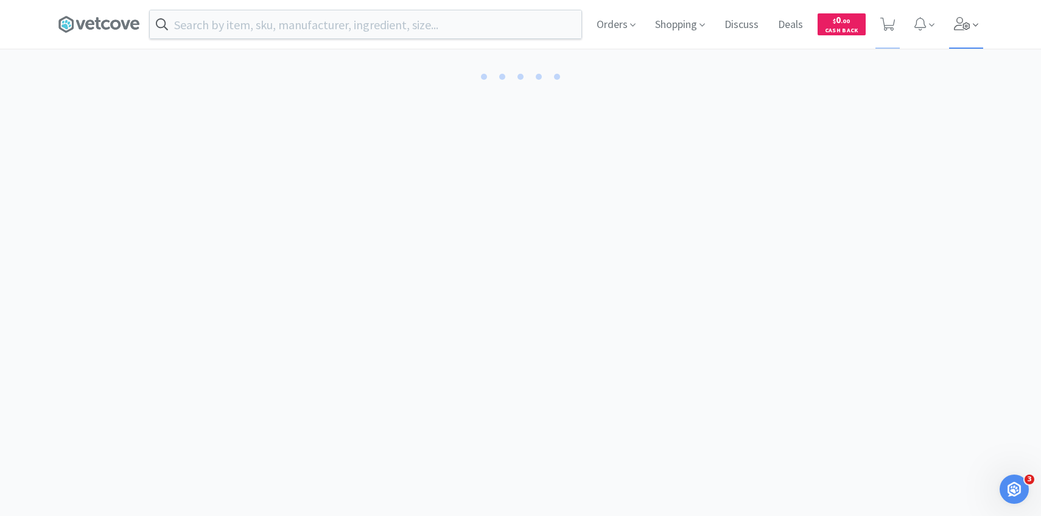
click at [957, 25] on icon at bounding box center [962, 23] width 17 height 13
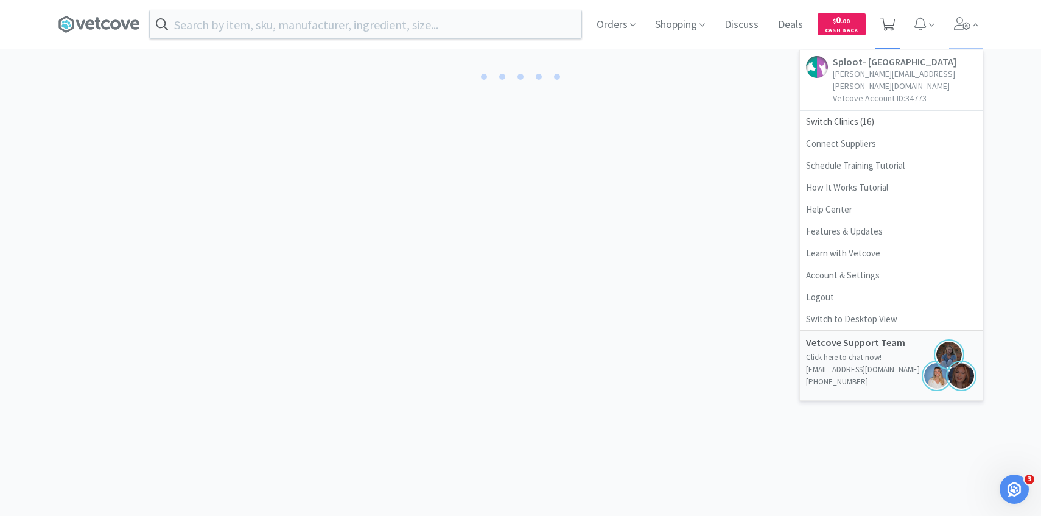
click at [885, 19] on icon at bounding box center [888, 24] width 15 height 13
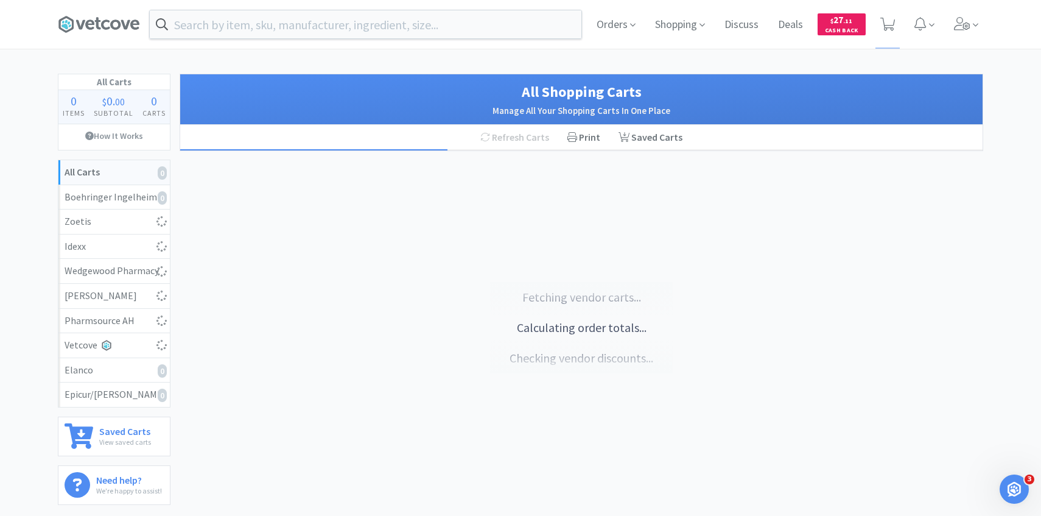
select select "1"
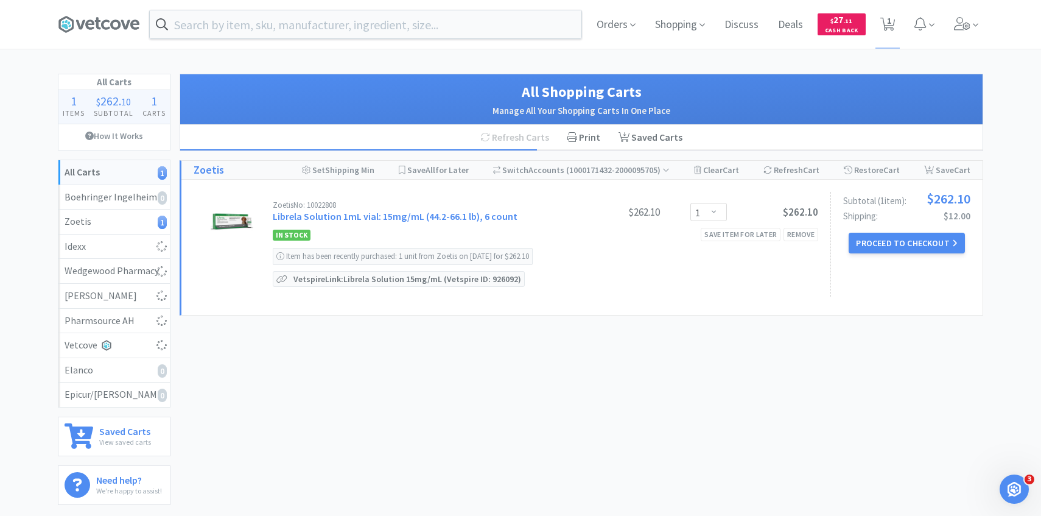
select select "1"
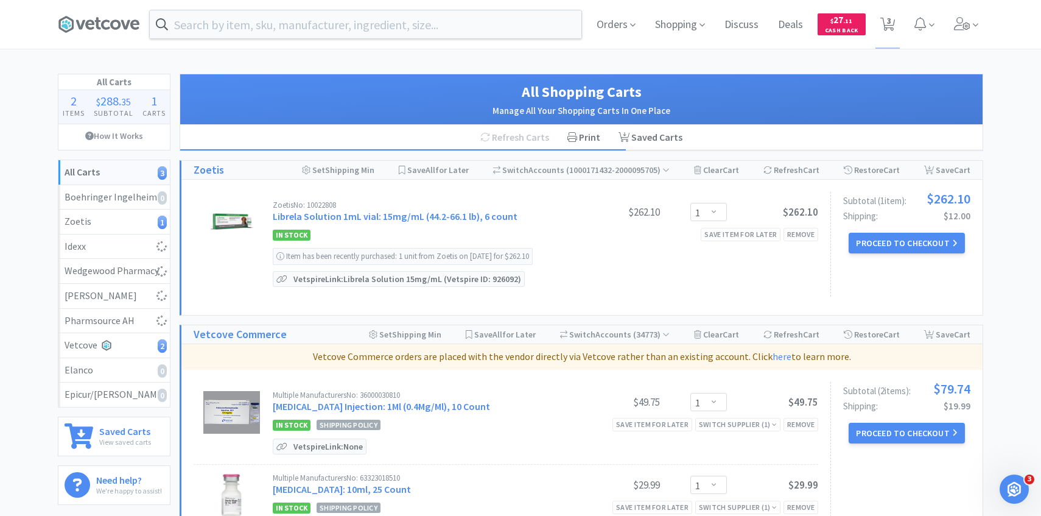
select select "1"
select select "2"
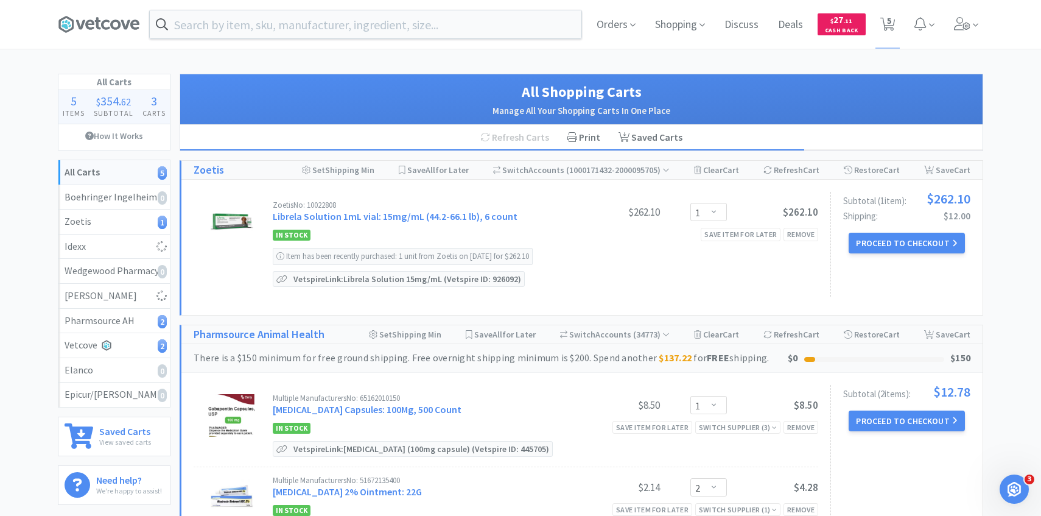
select select "4"
select select "1"
select select "10"
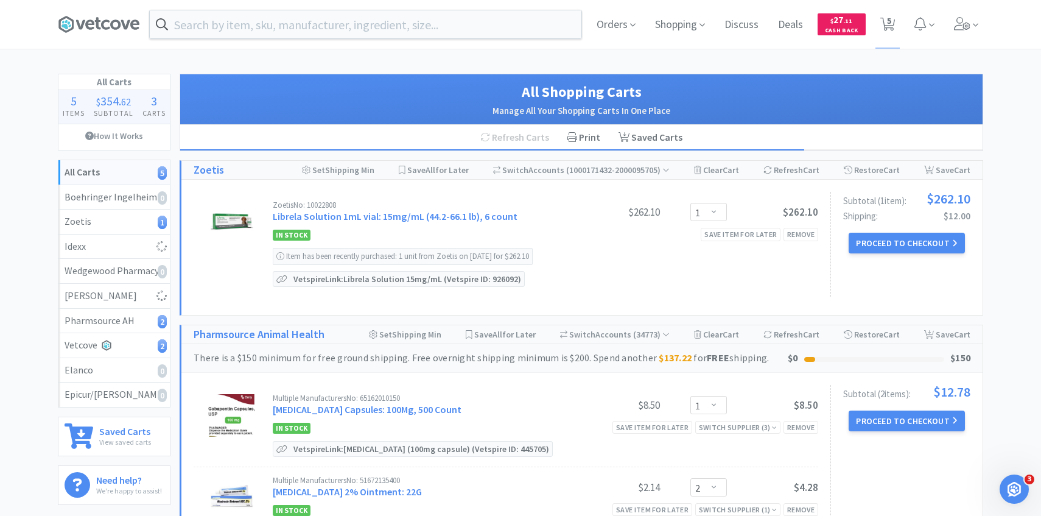
select select "5"
select select "1"
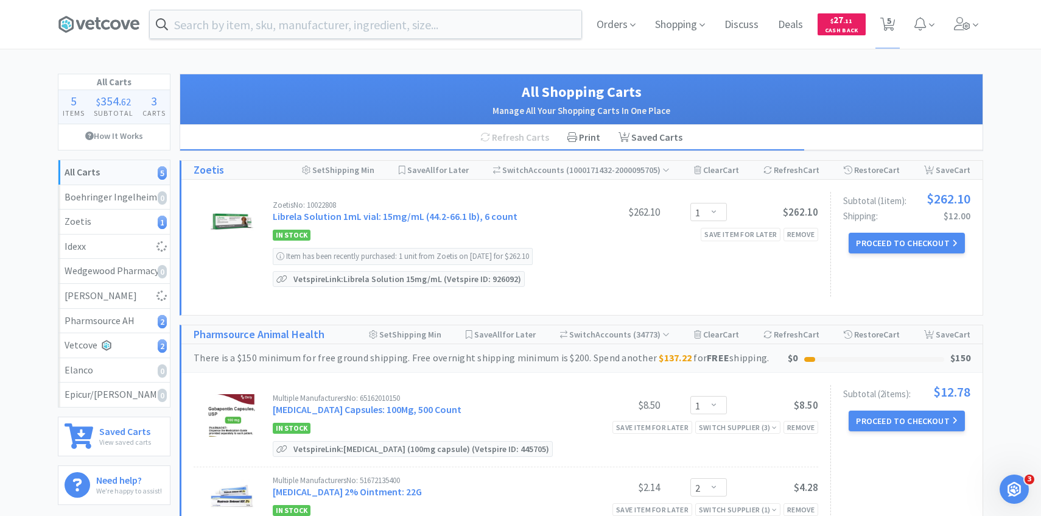
select select "1"
select select "4"
select select "6"
select select "3"
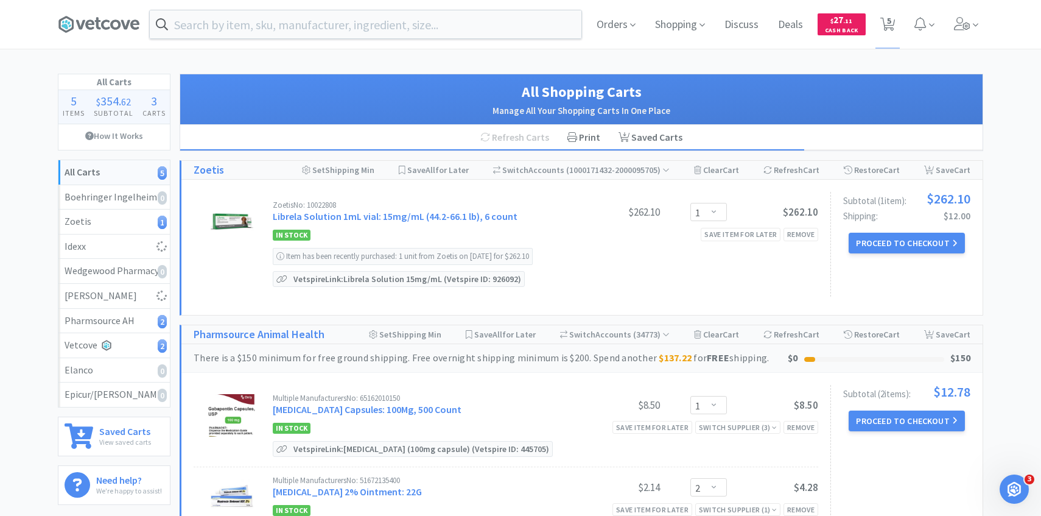
select select "4"
select select "1"
select select "2"
select select "1"
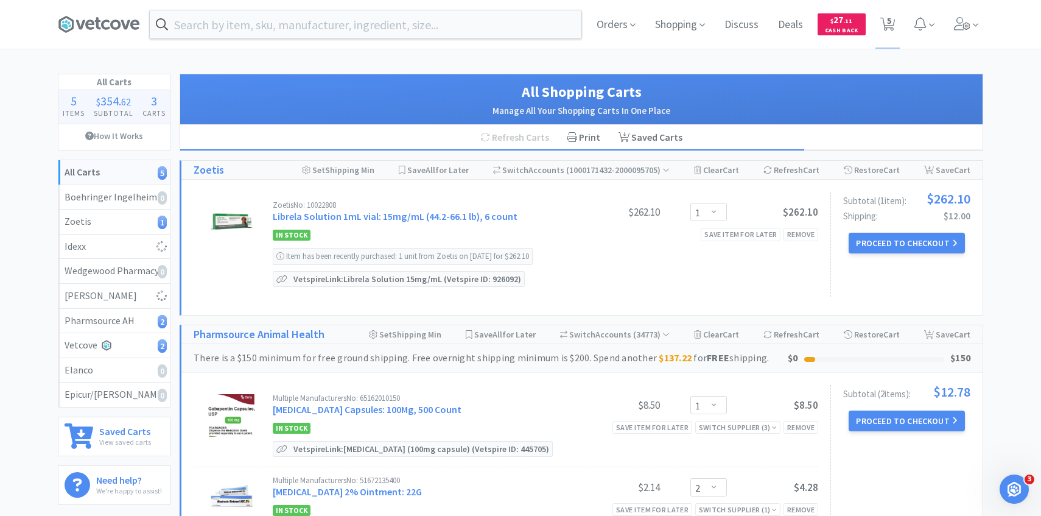
select select "2"
select select "3"
select select "1"
select select "3"
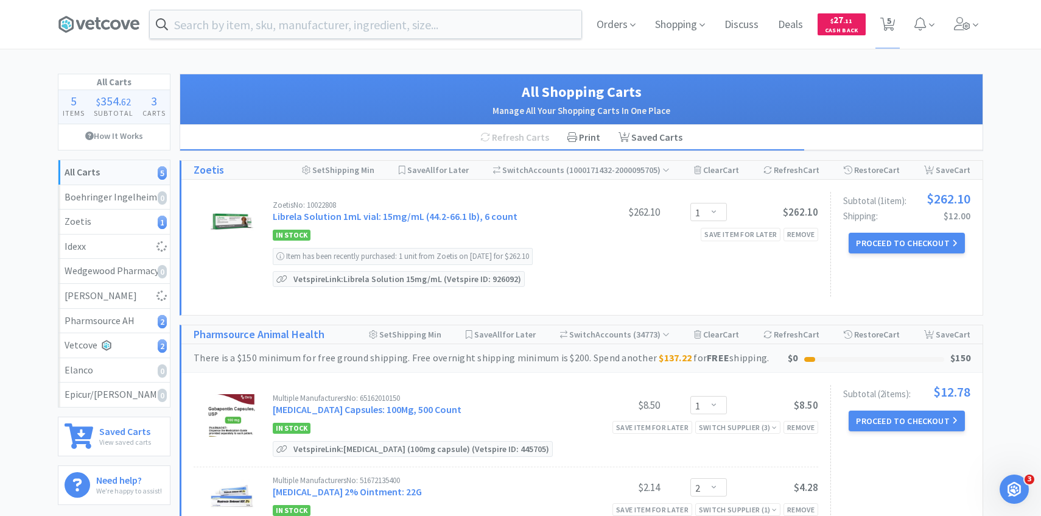
select select "2"
select select "1"
select select "2"
select select "1"
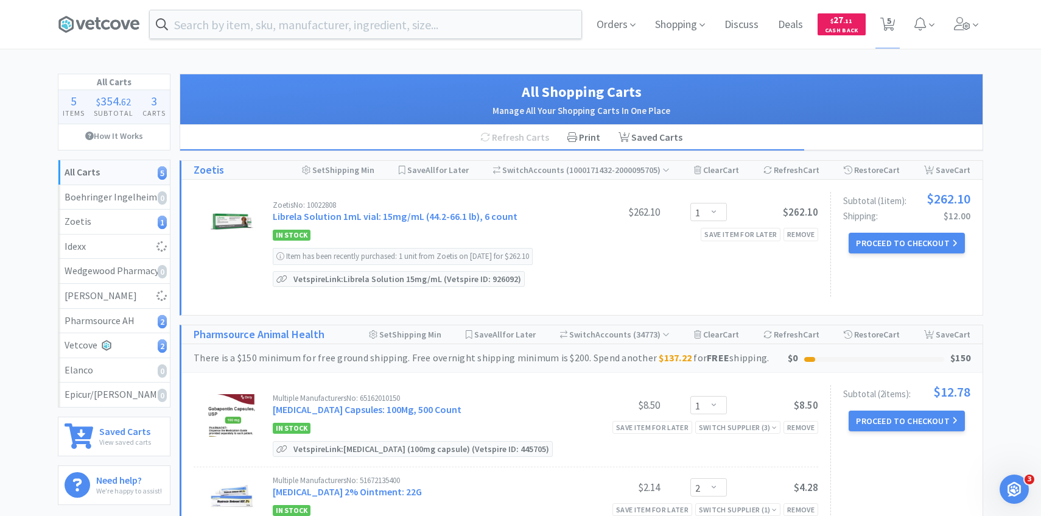
select select "1"
select select "3"
select select "50"
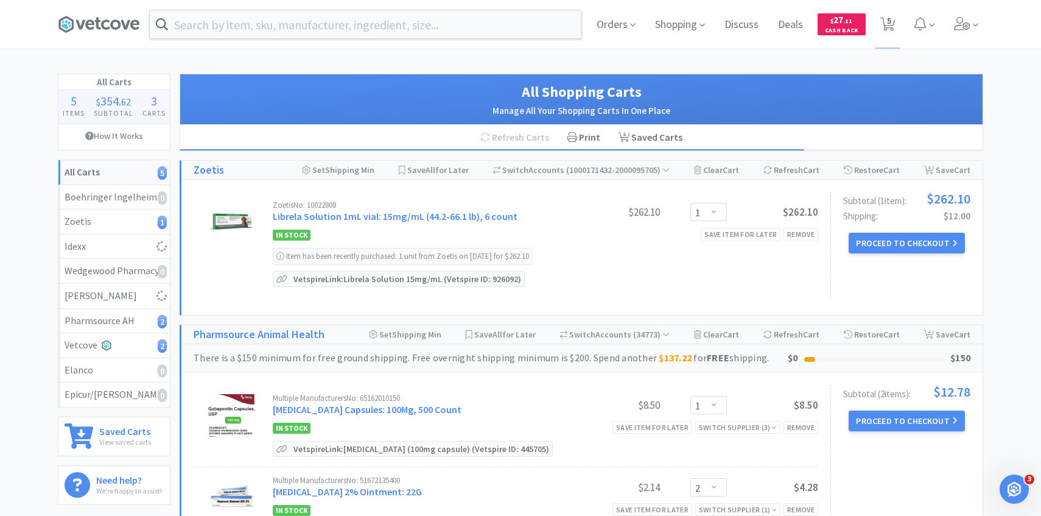
select select "1"
select select "4"
select select "2"
select select "1"
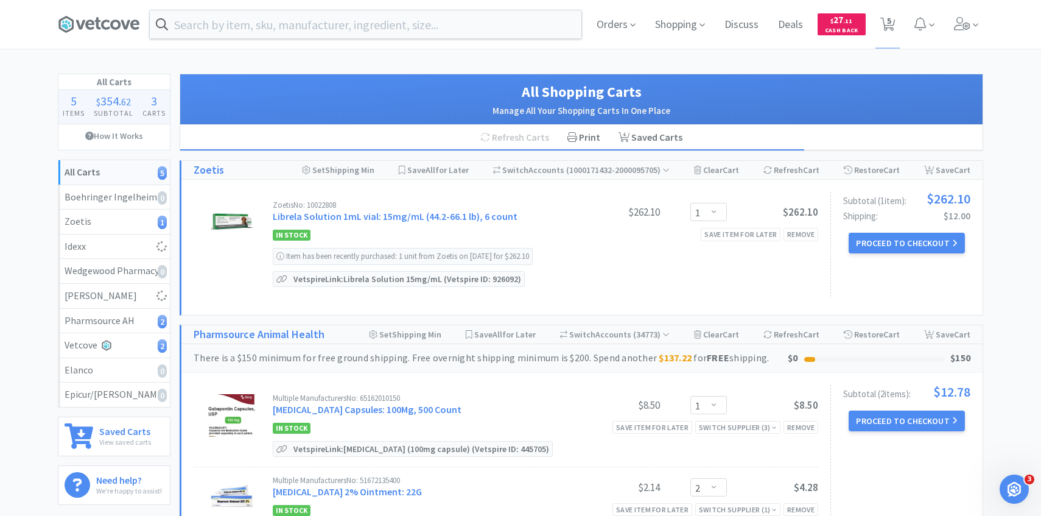
select select "2"
select select "1"
select select "2"
select select "1"
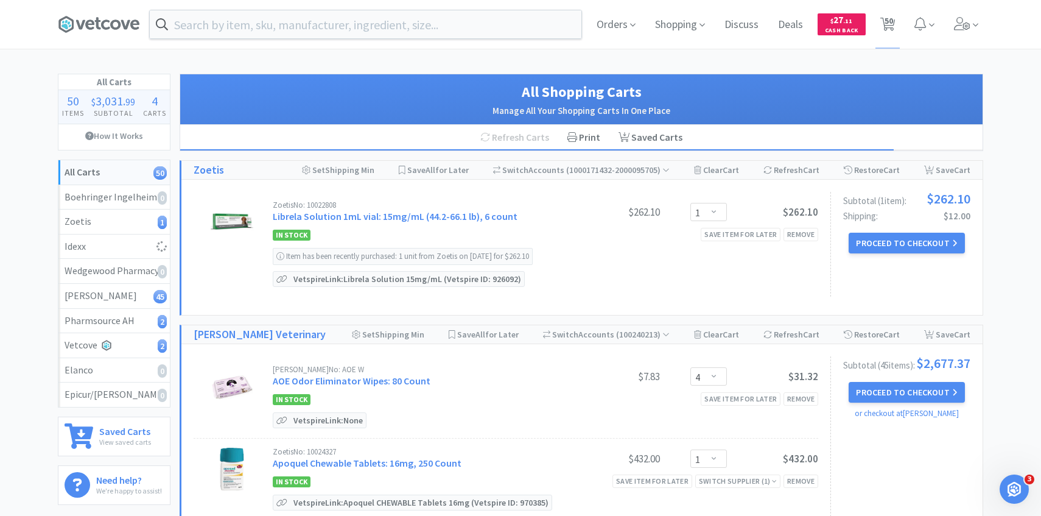
select select "100"
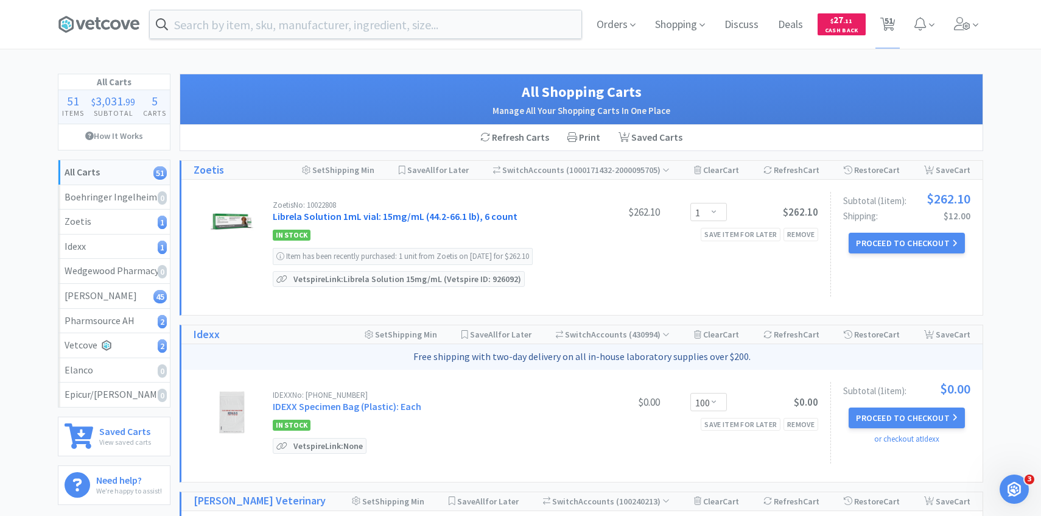
click at [379, 219] on link "Librela Solution 1mL vial: 15mg/mL (44.2-66.1 lb), 6 count" at bounding box center [395, 216] width 245 height 12
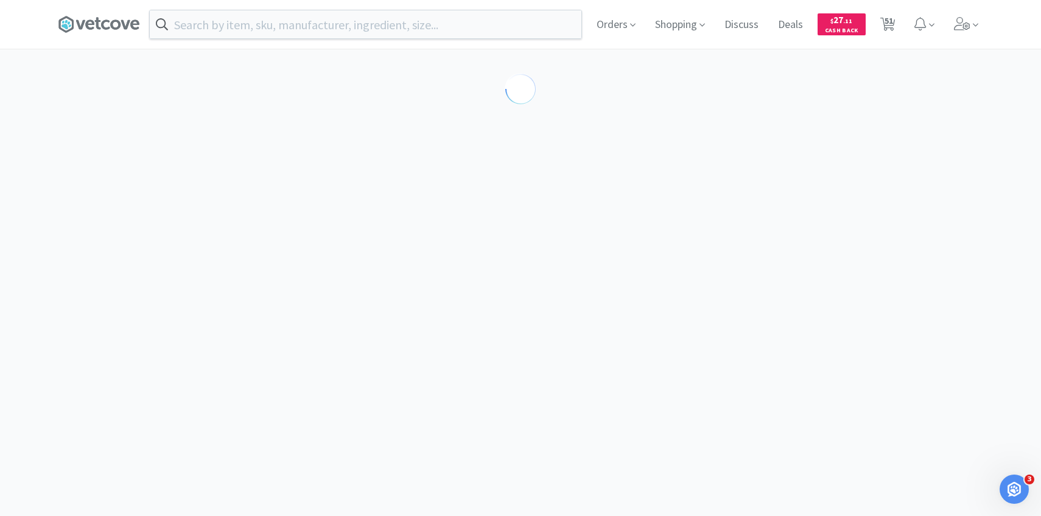
select select "605230"
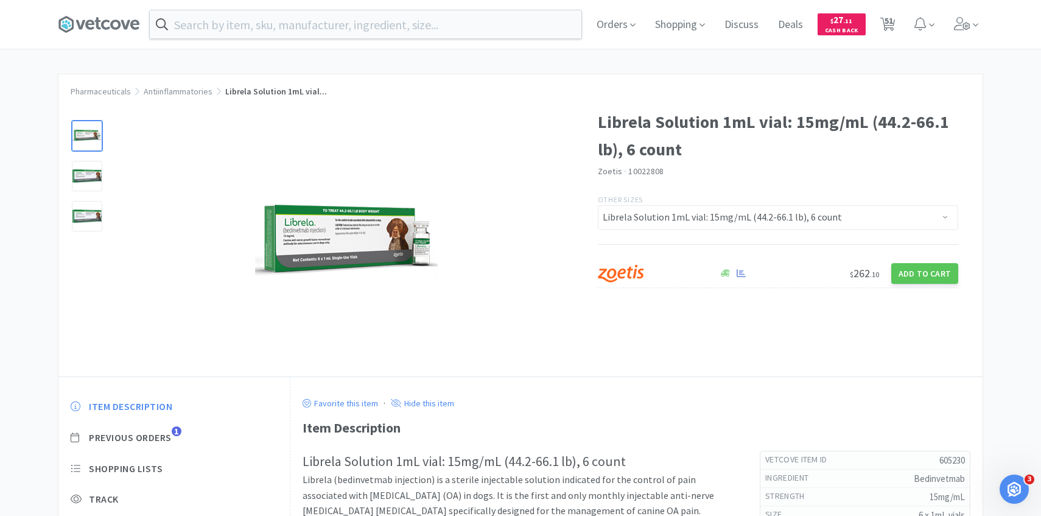
click at [157, 445] on div "Item Description Previous Orders 1 Shopping Lists Track Item Notes Reviews 40" at bounding box center [173, 493] width 231 height 210
click at [157, 436] on span "Previous Orders" at bounding box center [130, 437] width 83 height 13
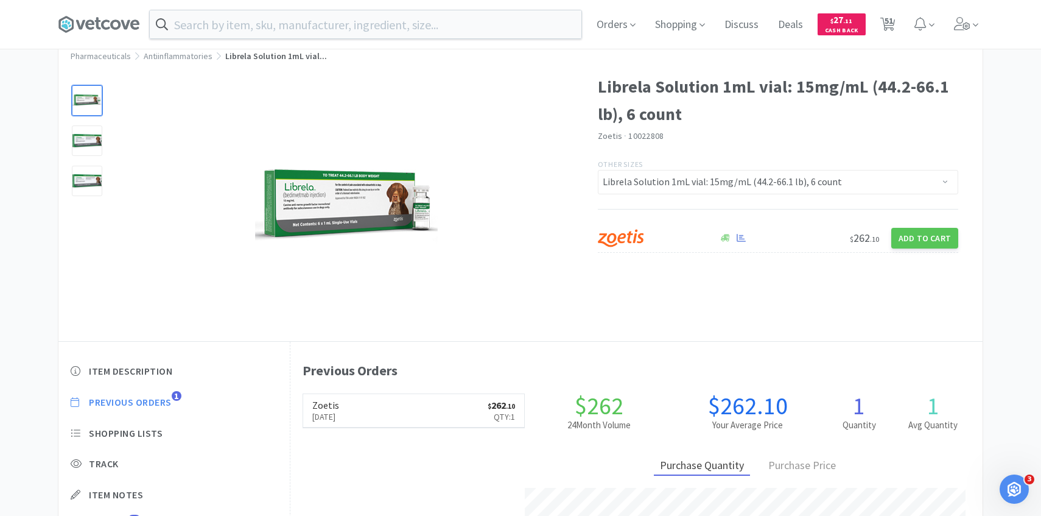
scroll to position [334, 692]
click at [397, 420] on link "Zoetis [DATE] $ 262 . 10 Qty: 1" at bounding box center [414, 410] width 222 height 33
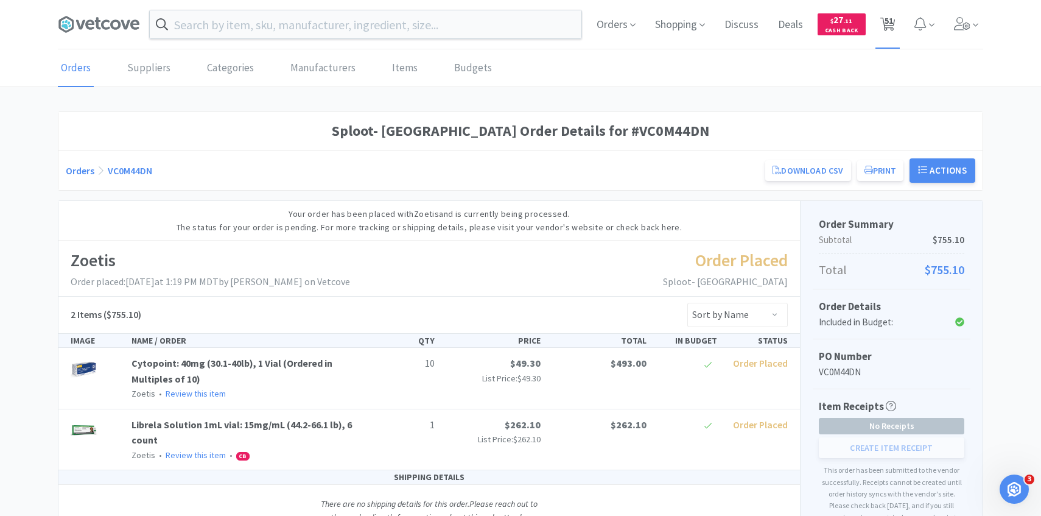
click at [892, 26] on span "51" at bounding box center [889, 20] width 9 height 49
select select "1"
select select "100"
select select "4"
select select "1"
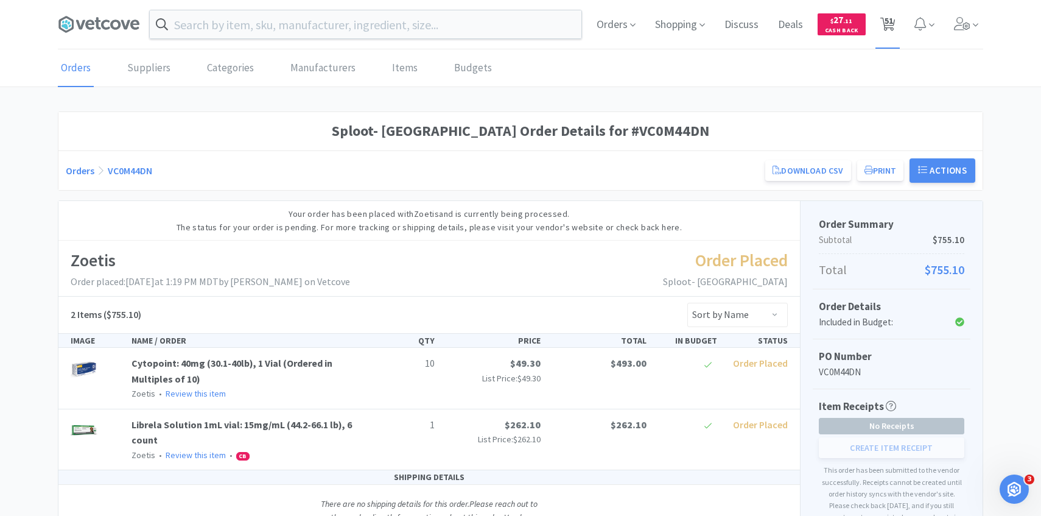
select select "1"
select select "10"
select select "5"
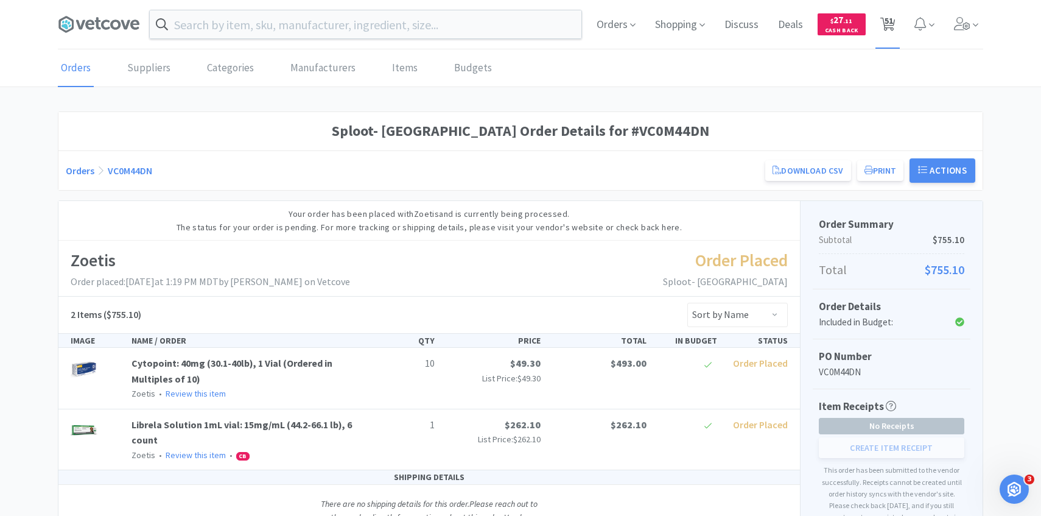
select select "5"
select select "1"
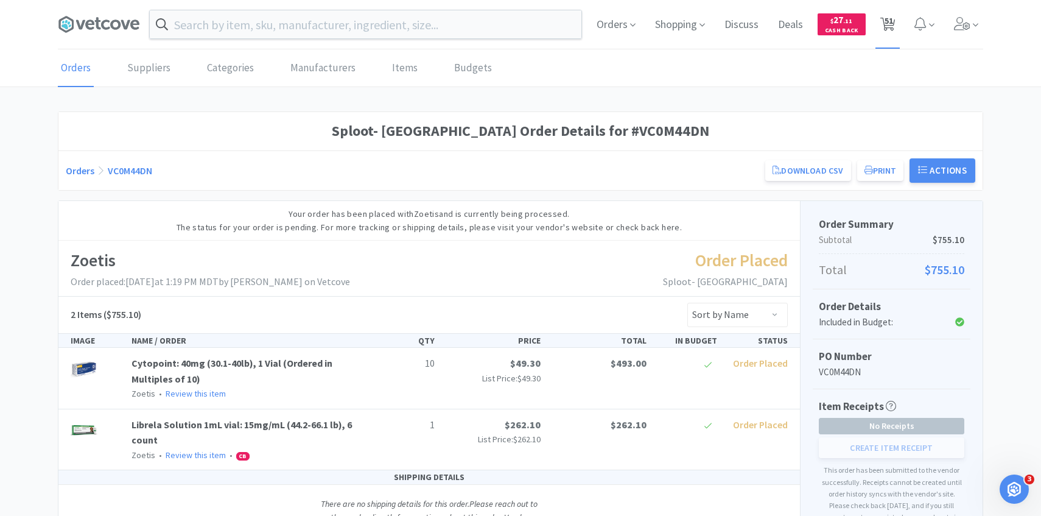
select select "4"
select select "6"
select select "3"
select select "4"
select select "1"
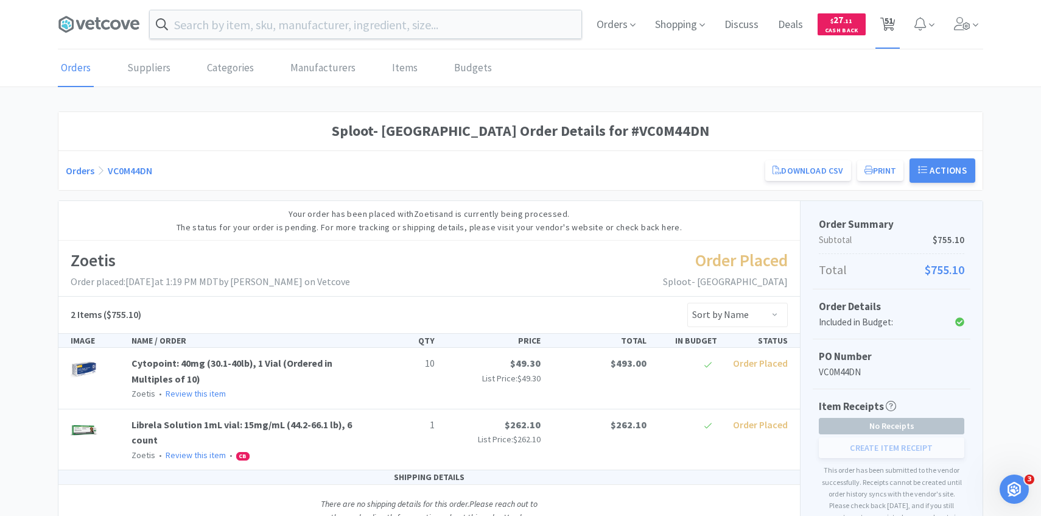
select select "2"
select select "1"
select select "2"
select select "3"
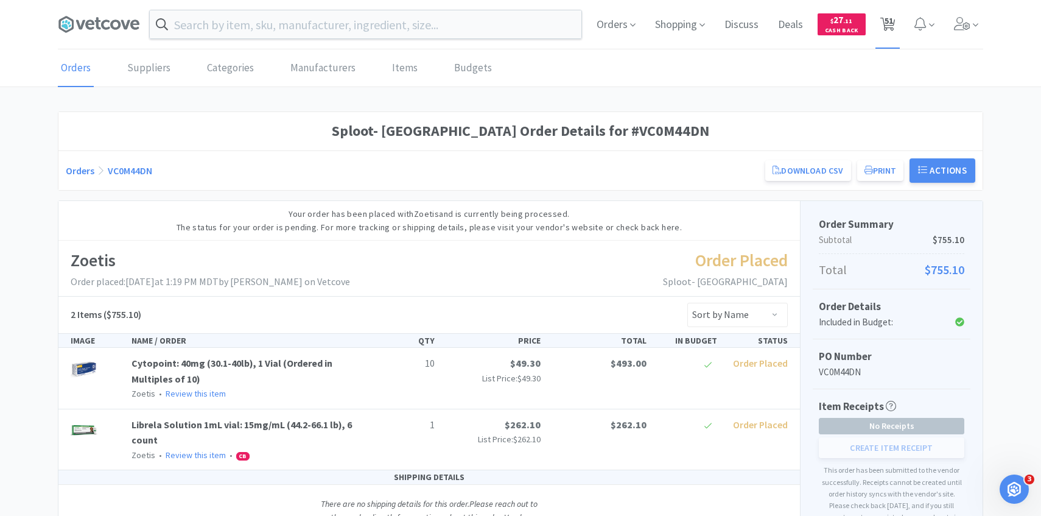
select select "1"
select select "3"
select select "2"
select select "1"
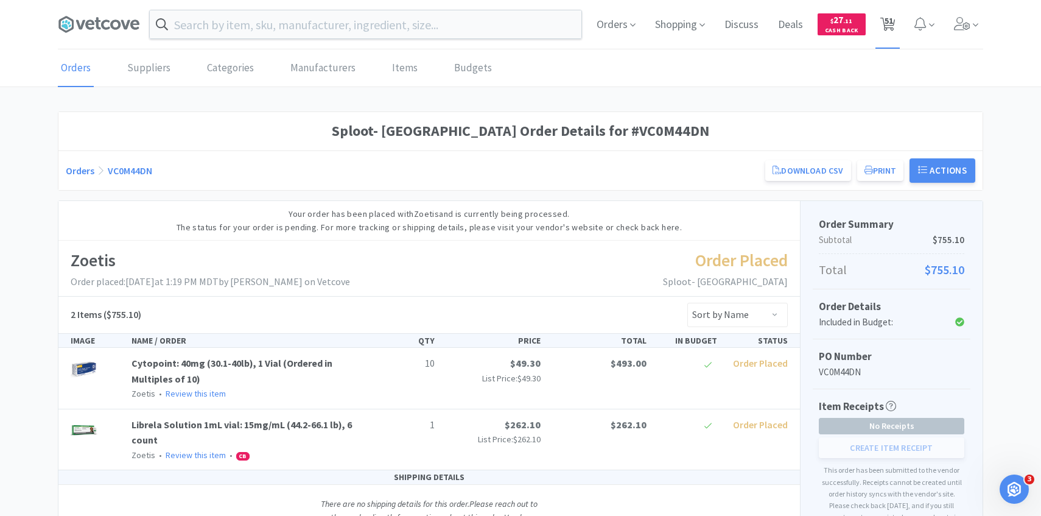
select select "2"
select select "1"
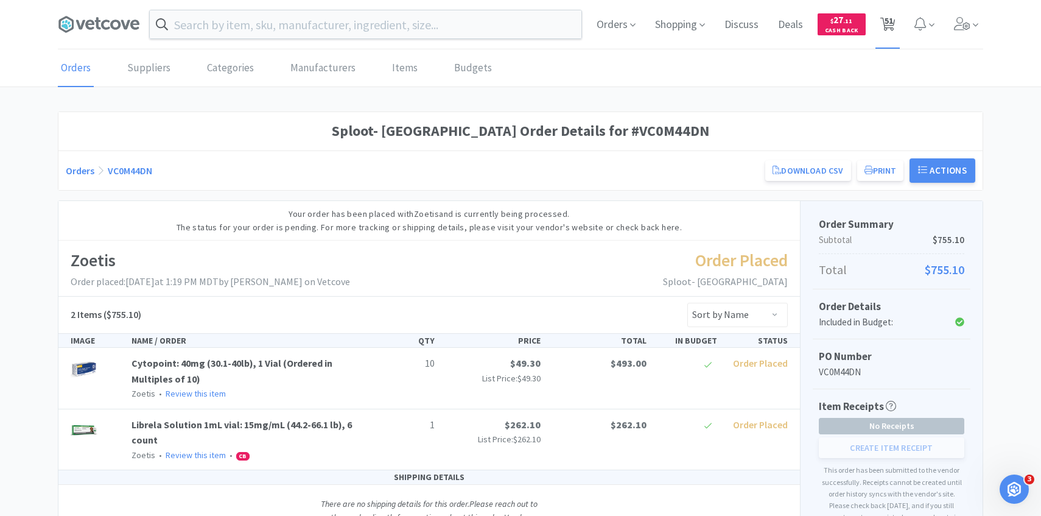
select select "3"
select select "50"
select select "1"
select select "4"
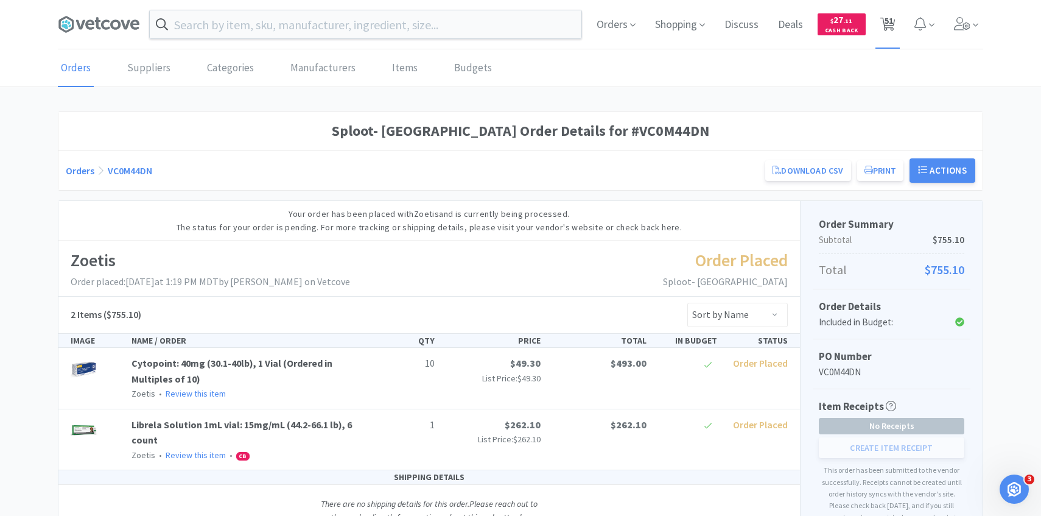
select select "4"
select select "2"
select select "1"
select select "2"
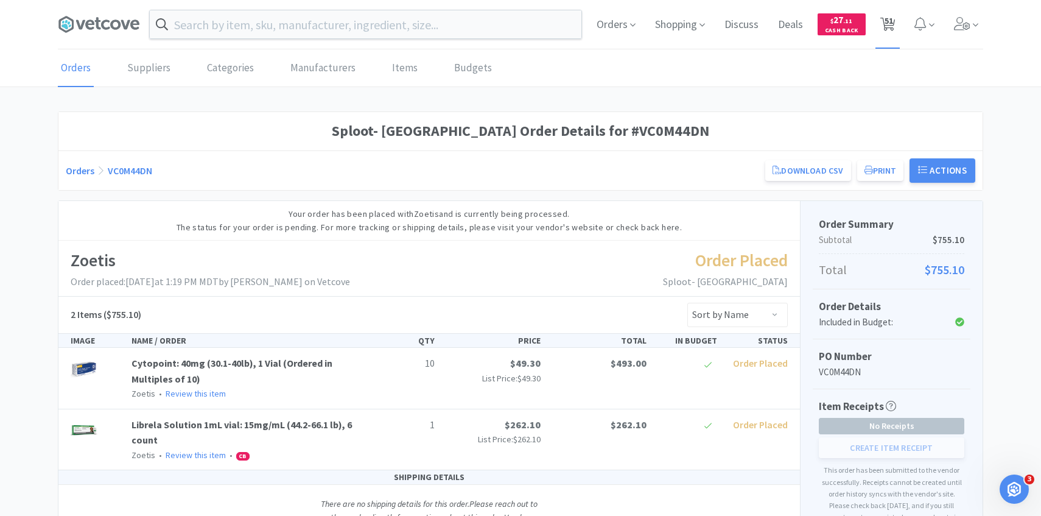
select select "1"
select select "2"
select select "1"
select select "2"
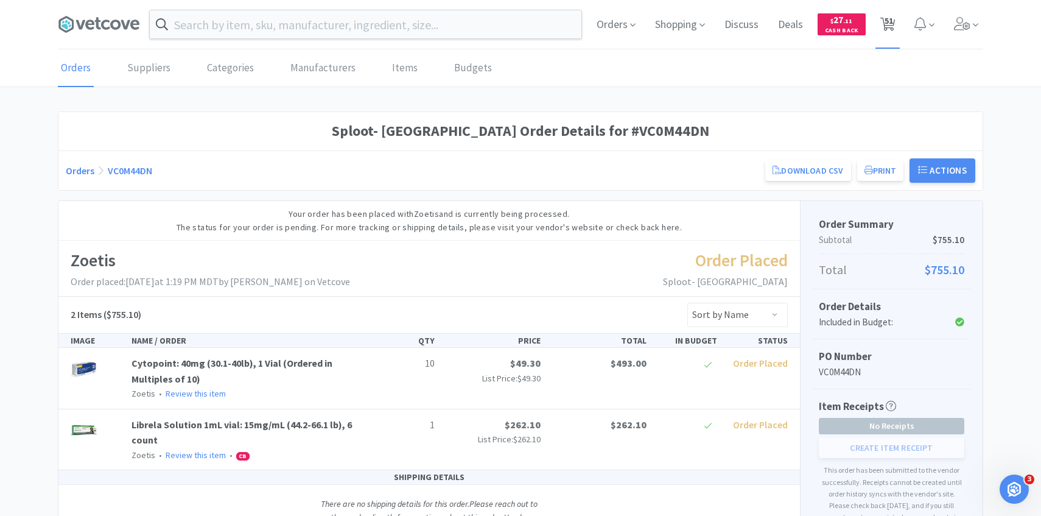
select select "1"
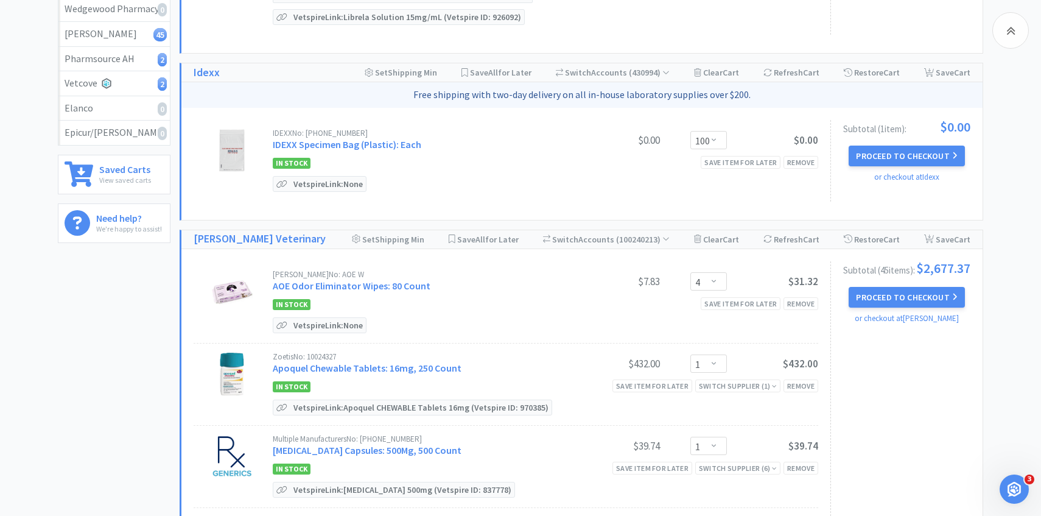
scroll to position [264, 0]
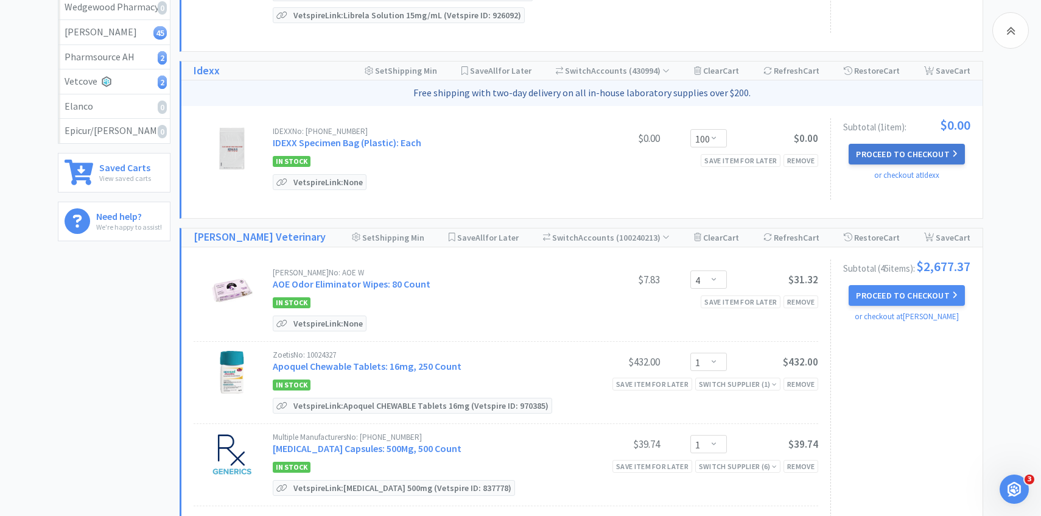
click at [886, 155] on button "Proceed to Checkout" at bounding box center [907, 154] width 116 height 21
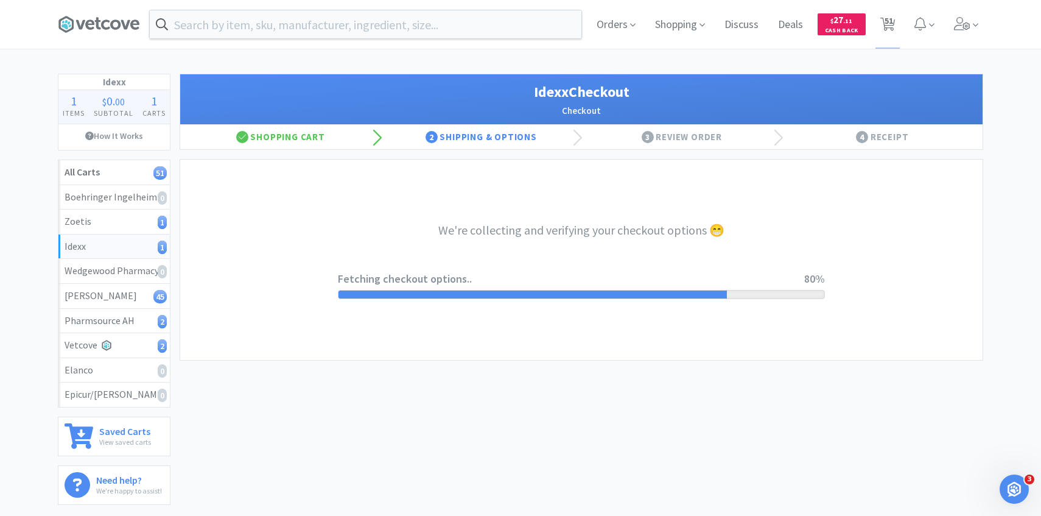
select select "900"
select select "003"
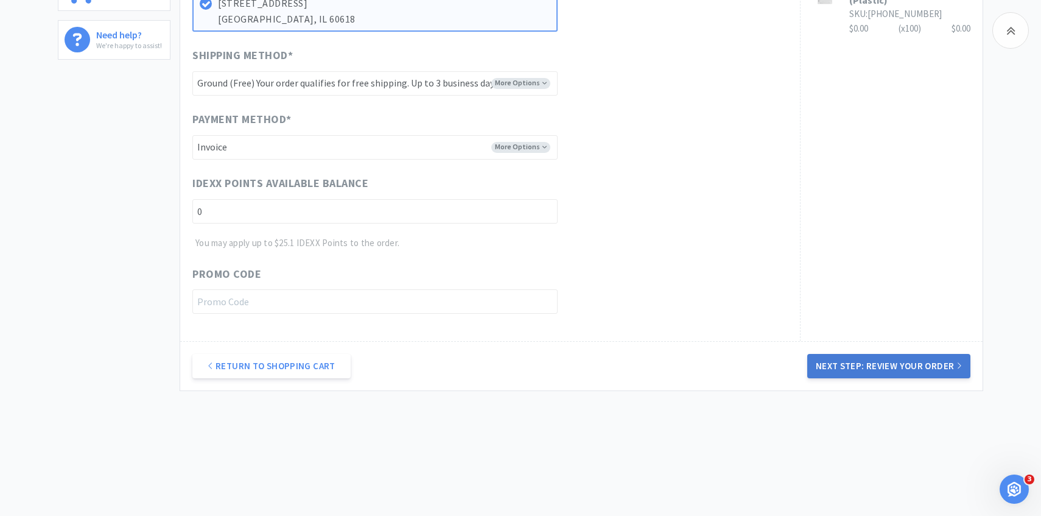
click at [874, 367] on button "Next Step: Review Your Order" at bounding box center [888, 366] width 163 height 24
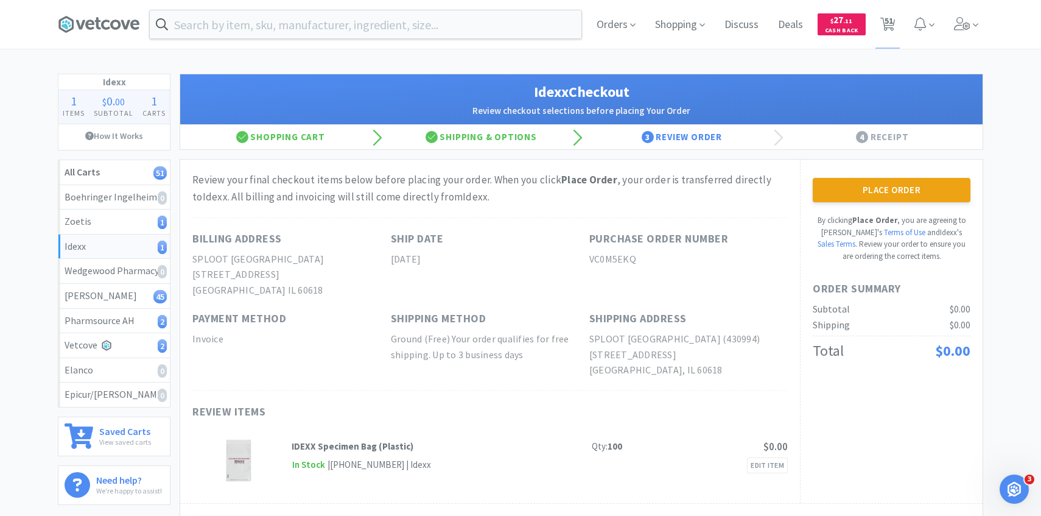
click at [883, 182] on button "Place Order" at bounding box center [892, 190] width 158 height 24
